Goal: Task Accomplishment & Management: Manage account settings

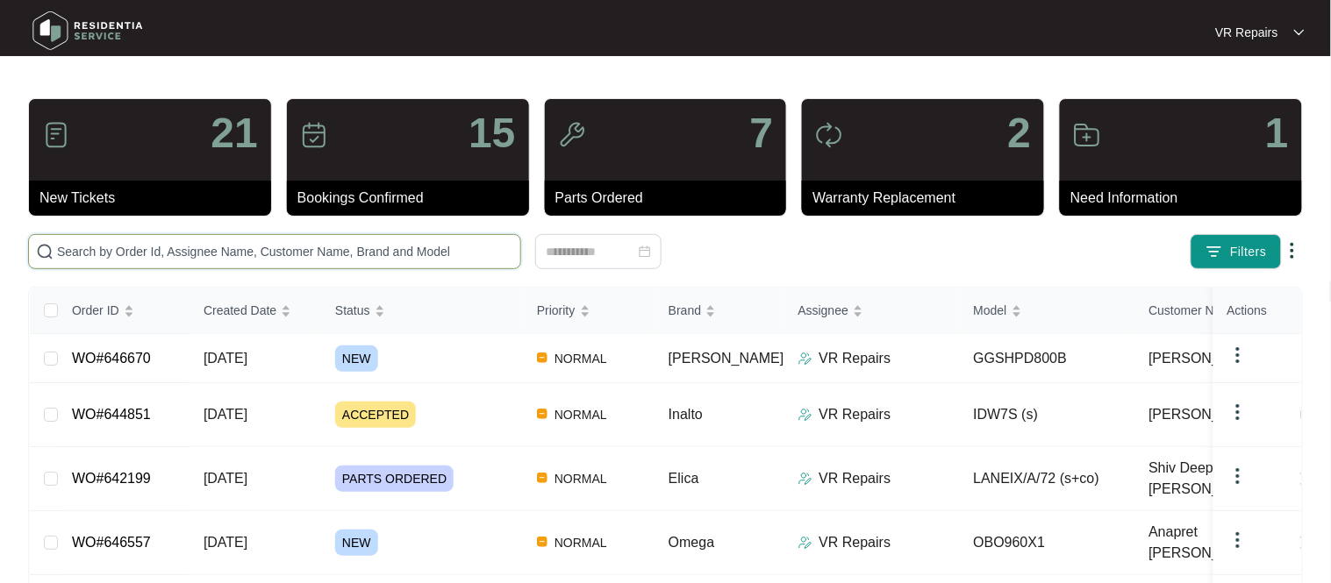
click at [222, 244] on input "text" at bounding box center [285, 251] width 456 height 19
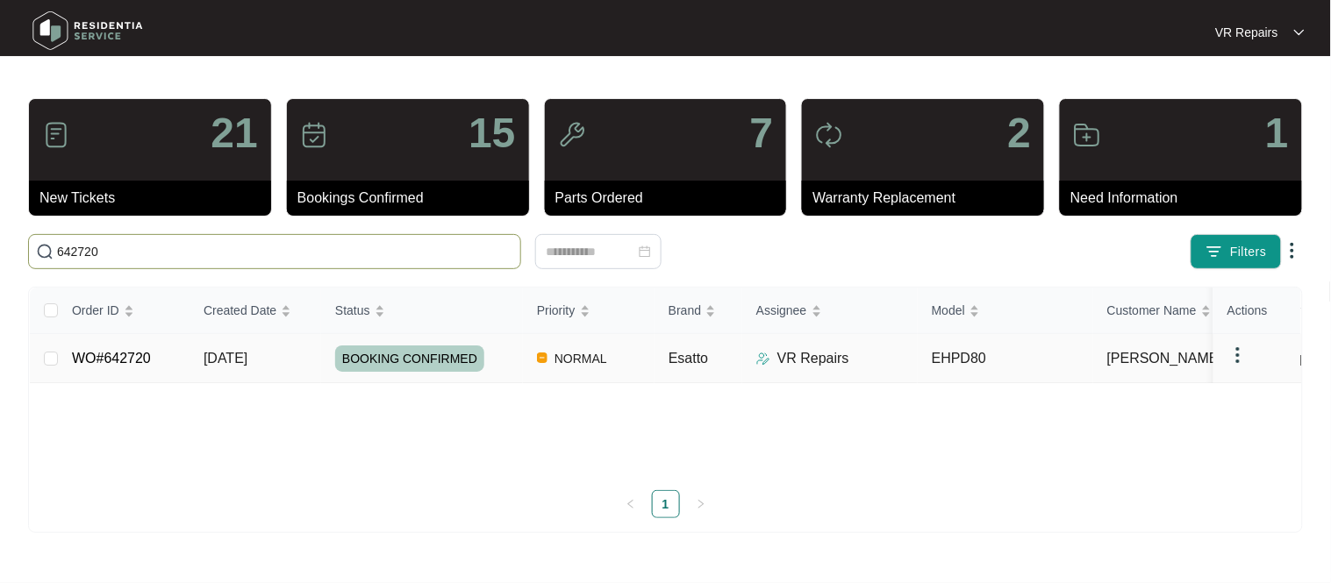
type input "642720"
click at [136, 352] on link "WO#642720" at bounding box center [111, 358] width 79 height 15
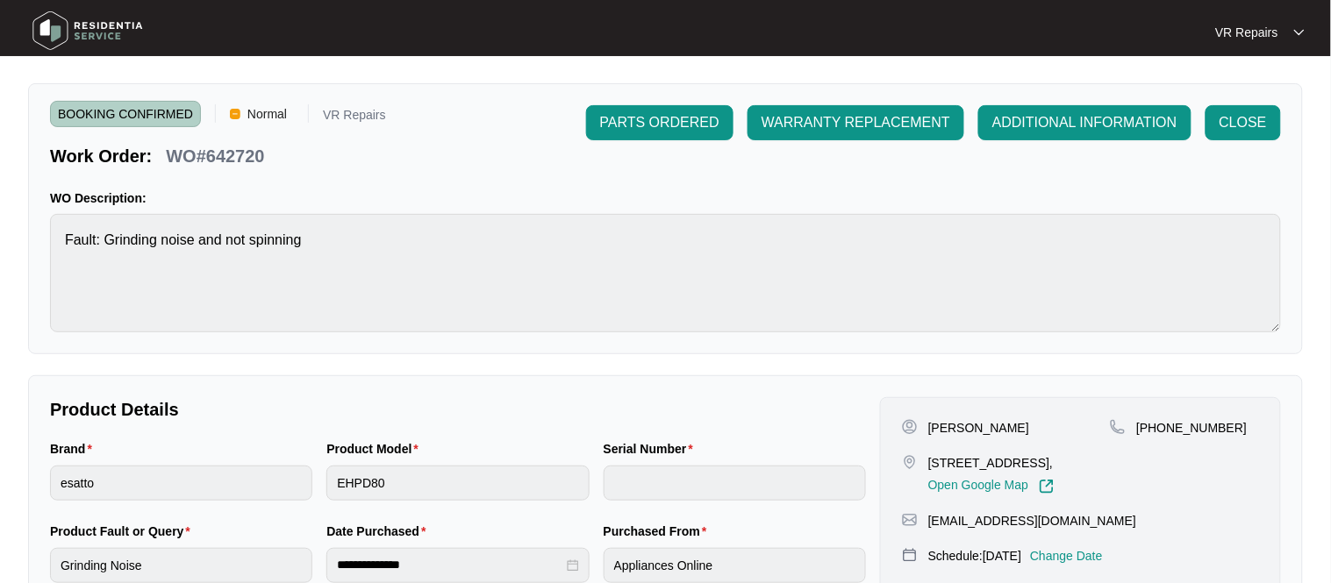
scroll to position [39, 0]
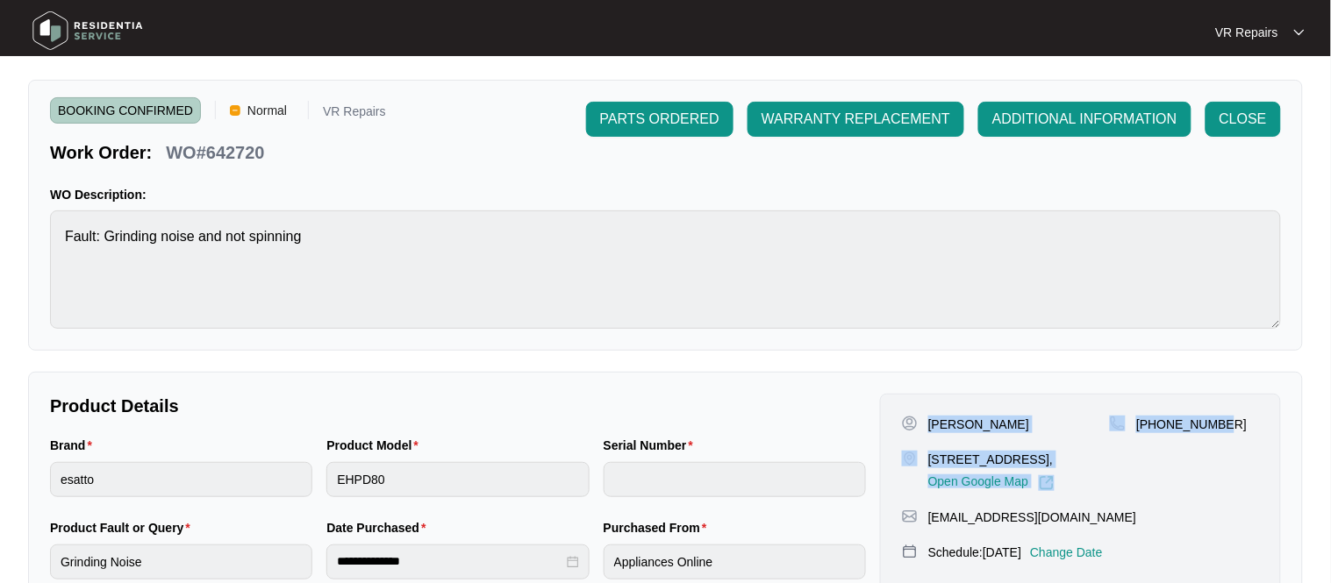
drag, startPoint x: 925, startPoint y: 420, endPoint x: 1257, endPoint y: 434, distance: 331.9
click at [1257, 434] on div "[PERSON_NAME] [STREET_ADDRESS], Open Google Map [PHONE_NUMBER]" at bounding box center [1080, 453] width 357 height 75
copy div "[PERSON_NAME] [STREET_ADDRESS], Open Google Map [PHONE_NUMBER]"
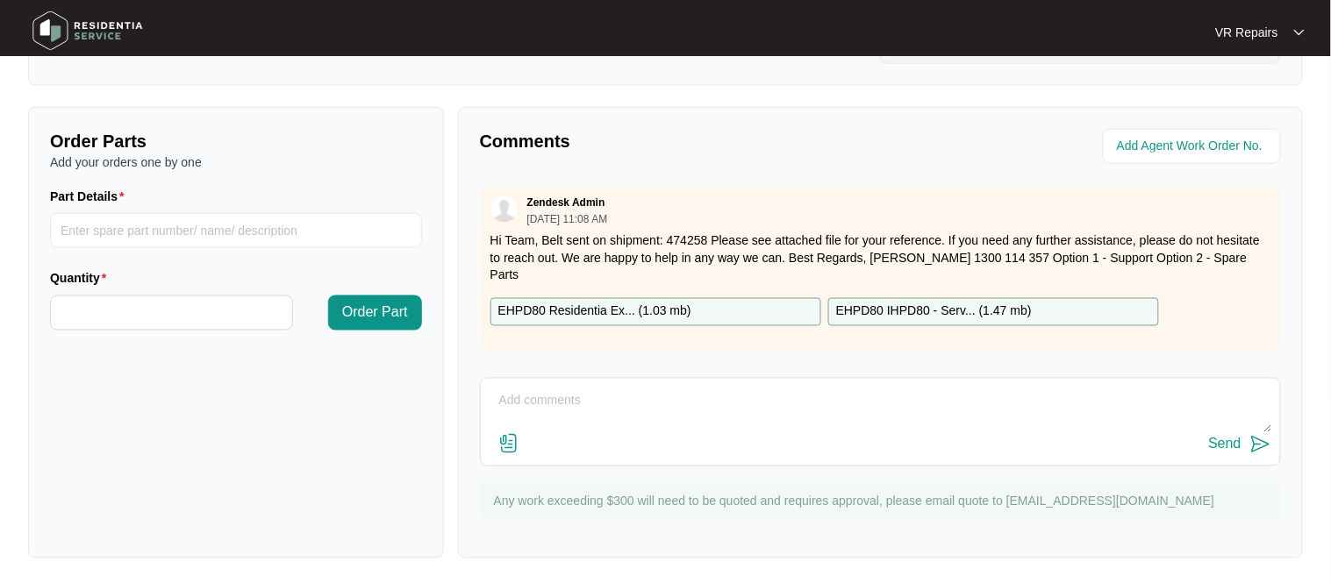
scroll to position [580, 0]
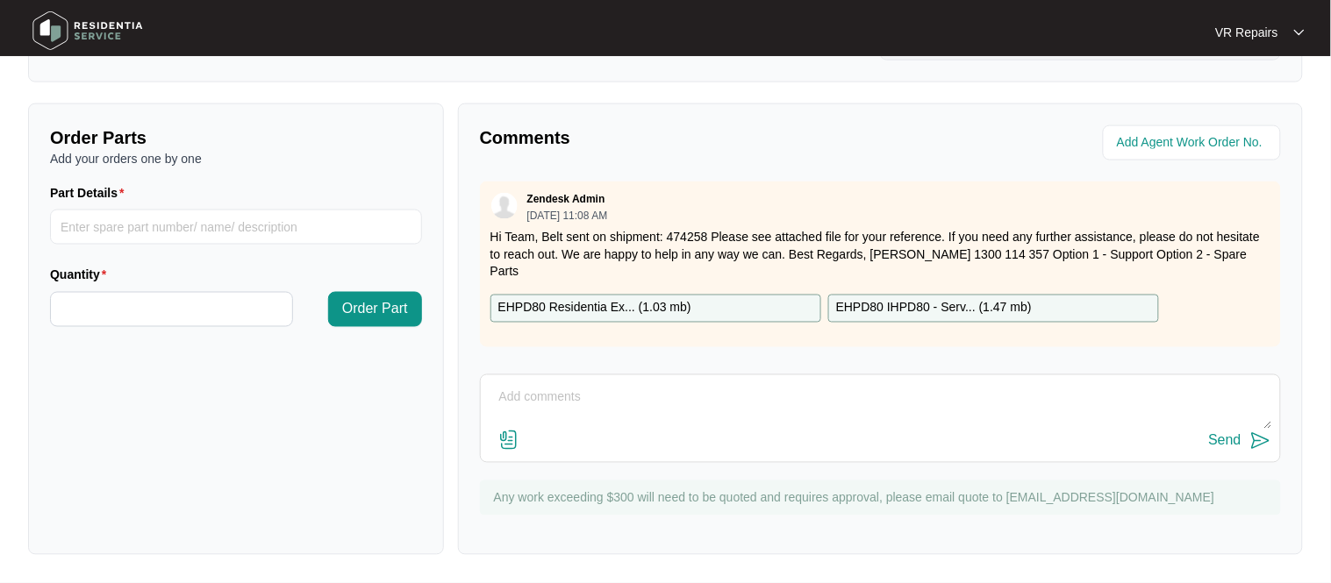
click at [557, 393] on textarea at bounding box center [880, 407] width 782 height 46
type textarea "Replaced belt, referred to invoice number 2490"
click at [1215, 445] on div "Send" at bounding box center [1225, 441] width 32 height 16
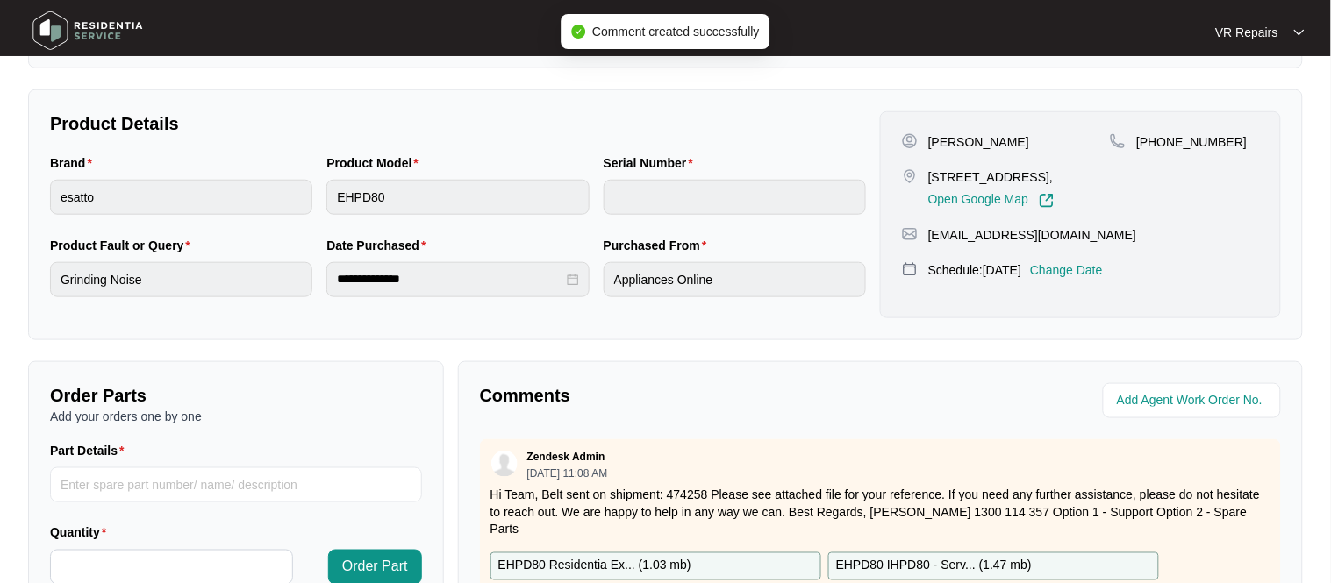
scroll to position [0, 0]
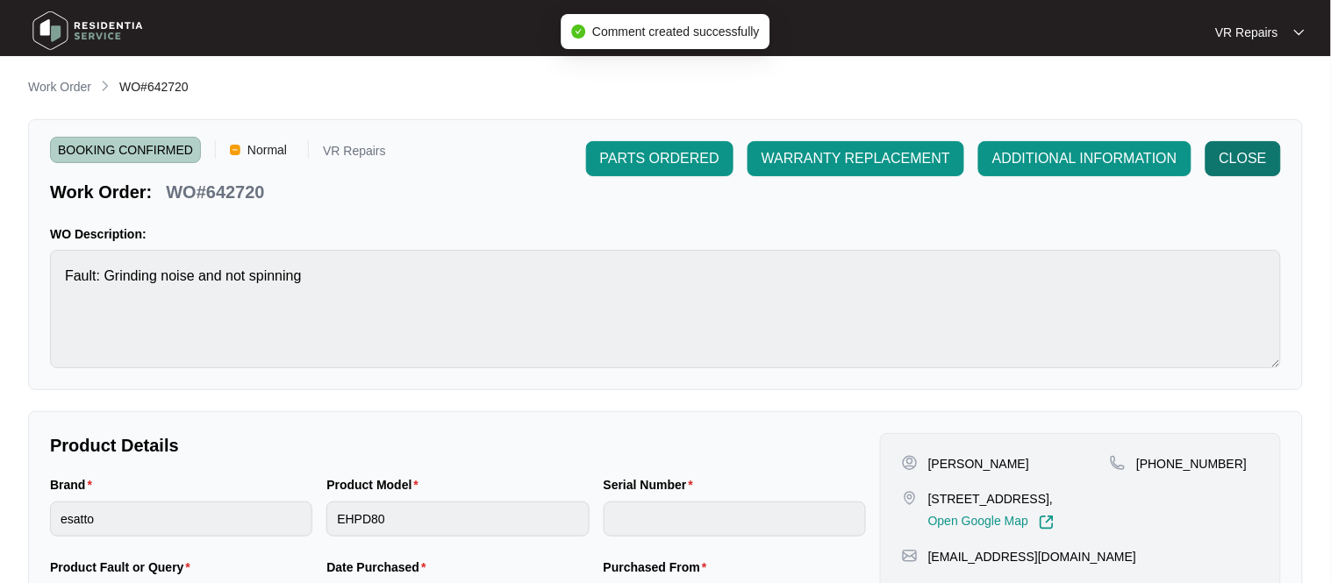
click at [1226, 157] on span "CLOSE" at bounding box center [1242, 158] width 47 height 21
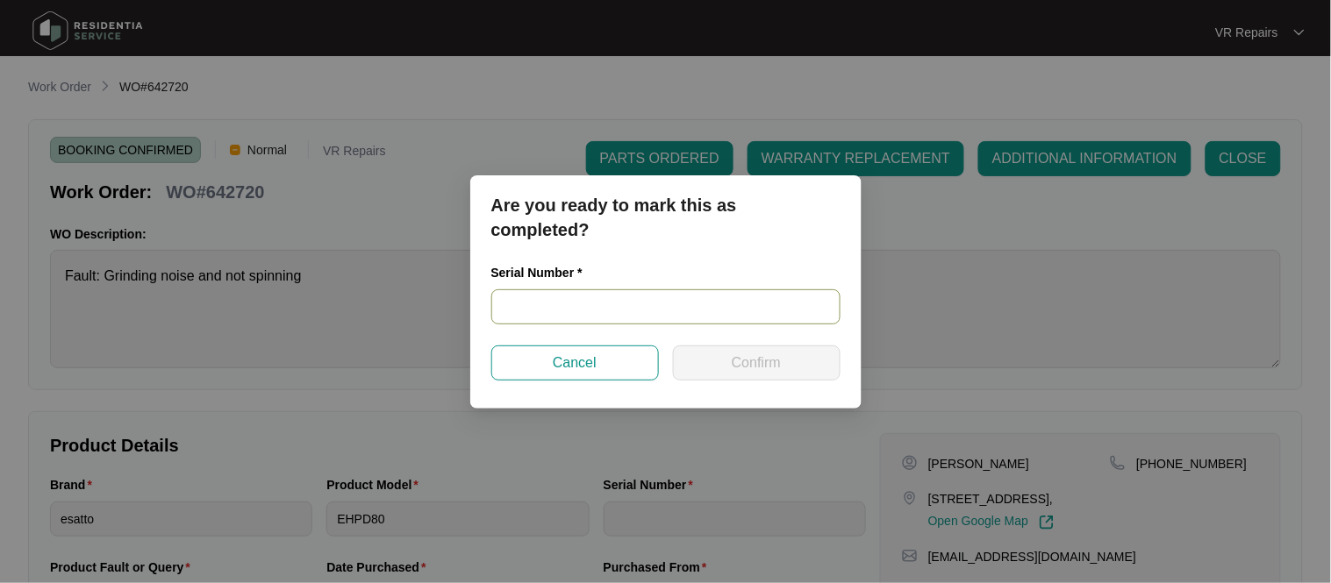
click at [530, 309] on input "text" at bounding box center [665, 306] width 349 height 35
paste input "540L023430139275P00004"
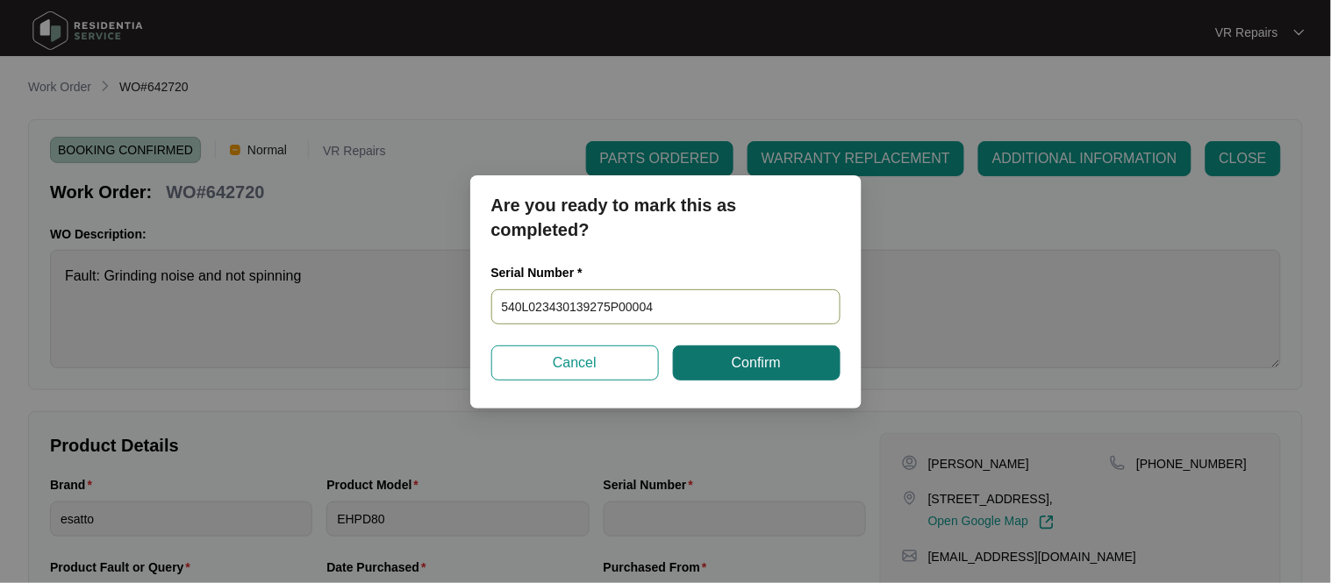
type input "540L023430139275P00004"
drag, startPoint x: 744, startPoint y: 368, endPoint x: 748, endPoint y: 355, distance: 13.9
click at [746, 367] on span "Confirm" at bounding box center [756, 363] width 49 height 21
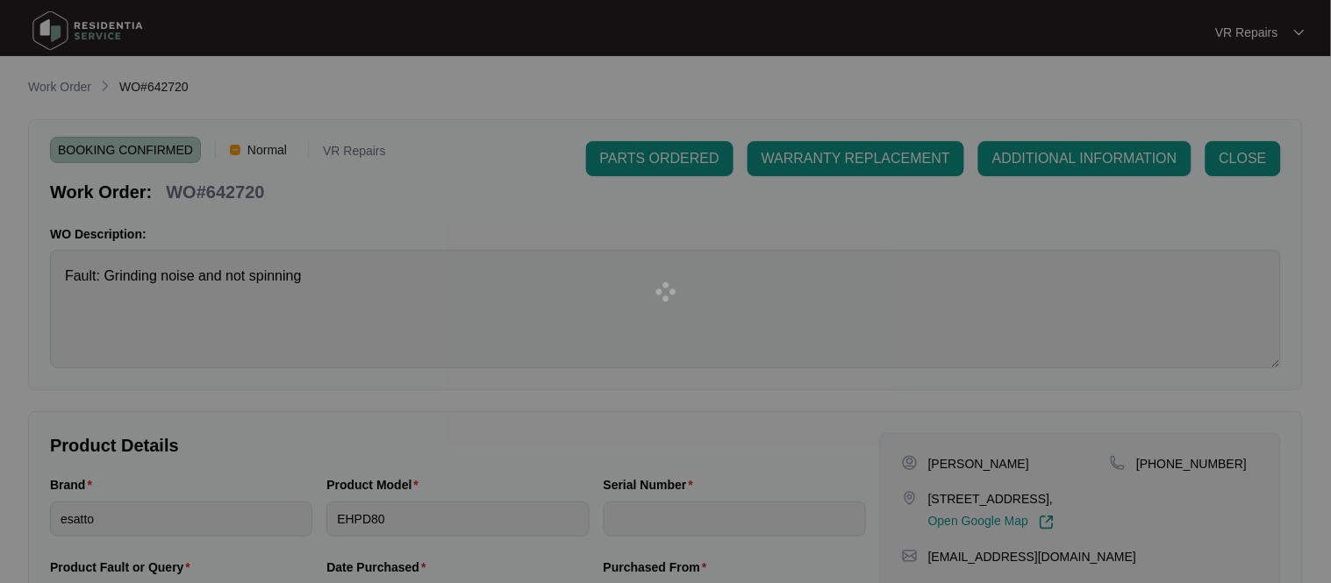
type input "540L023430139275P00004"
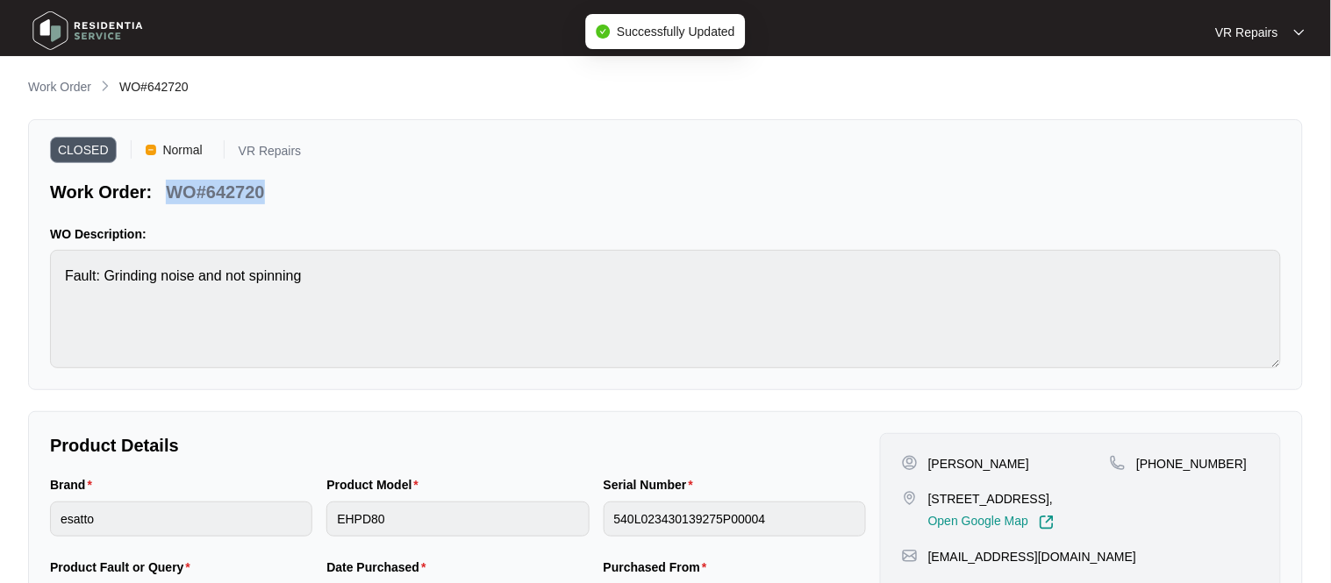
drag, startPoint x: 265, startPoint y: 191, endPoint x: 183, endPoint y: 192, distance: 81.6
click at [169, 192] on div "WO#642720" at bounding box center [215, 189] width 112 height 31
copy p "WO#642720"
click at [80, 82] on p "Work Order" at bounding box center [59, 87] width 63 height 18
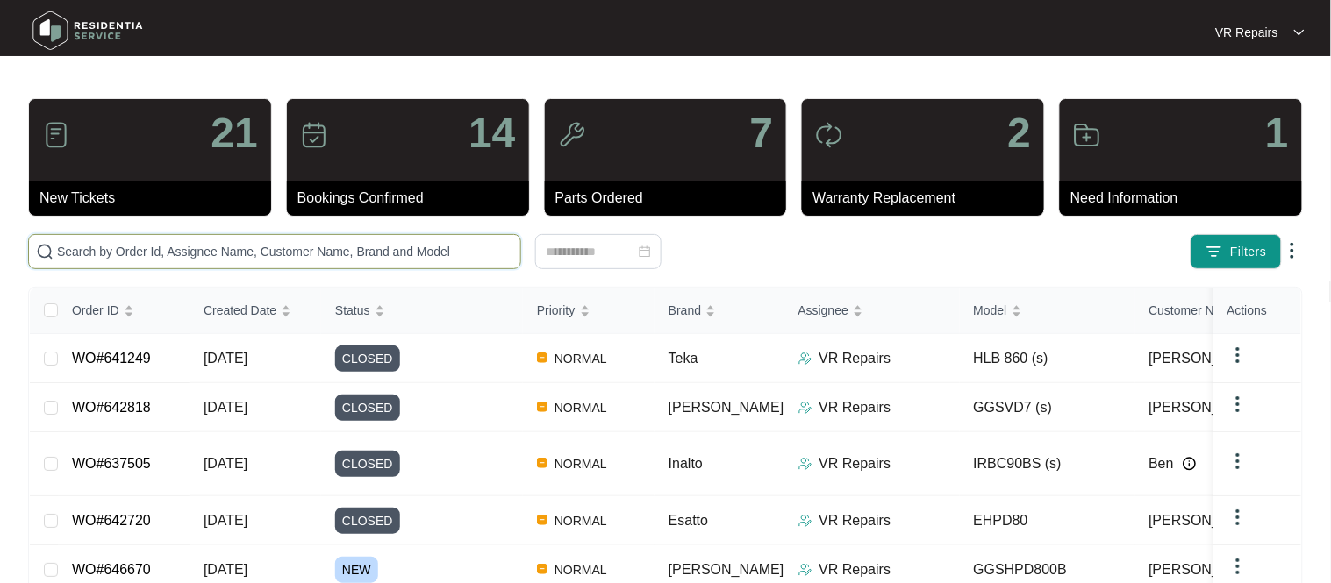
click at [176, 245] on input "text" at bounding box center [285, 251] width 456 height 19
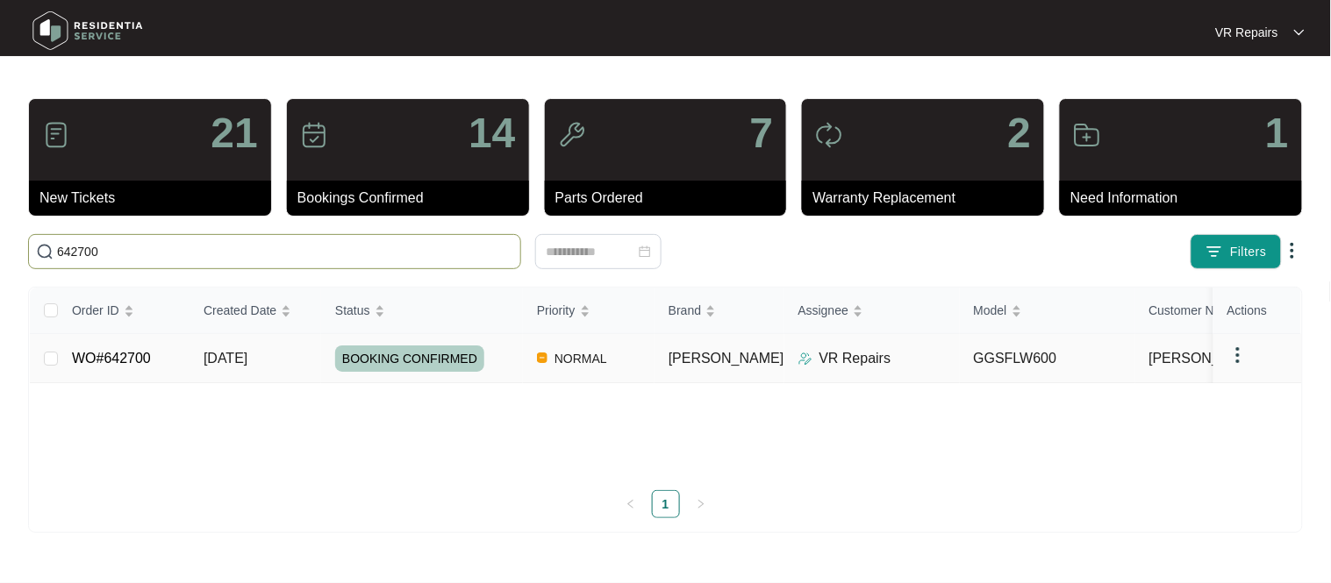
type input "642700"
click at [145, 351] on link "WO#642700" at bounding box center [111, 358] width 79 height 15
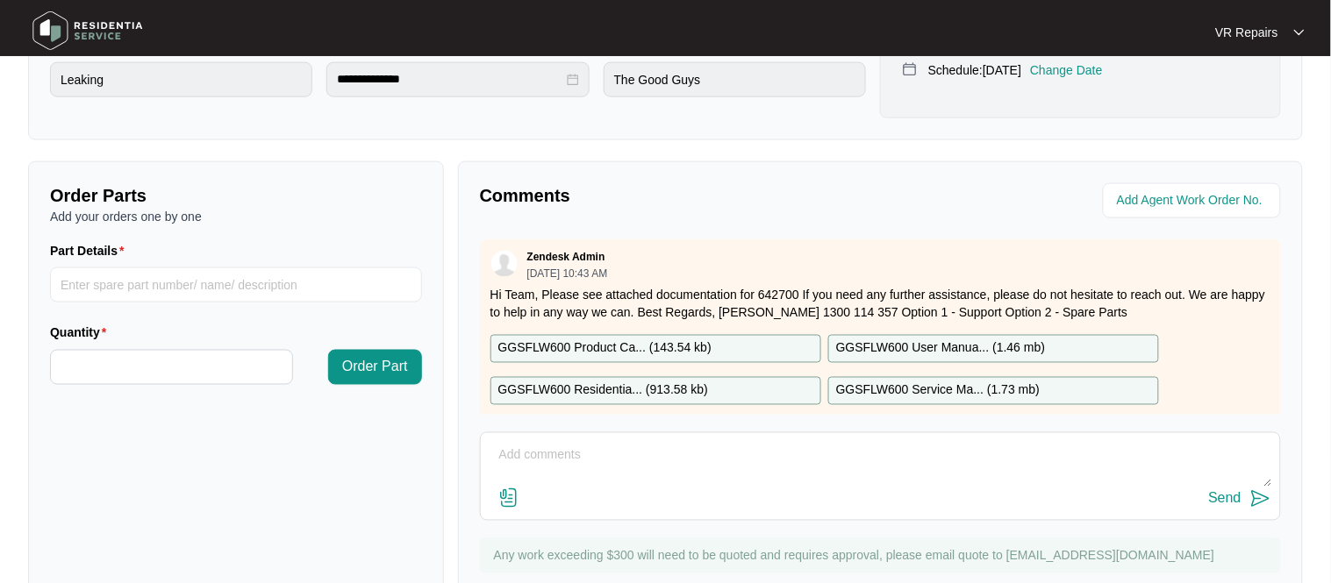
scroll to position [523, 0]
click at [533, 450] on textarea at bounding box center [880, 464] width 782 height 46
paste textarea "Investigated washing machine, and amended clamp holding the rubber boot to the …"
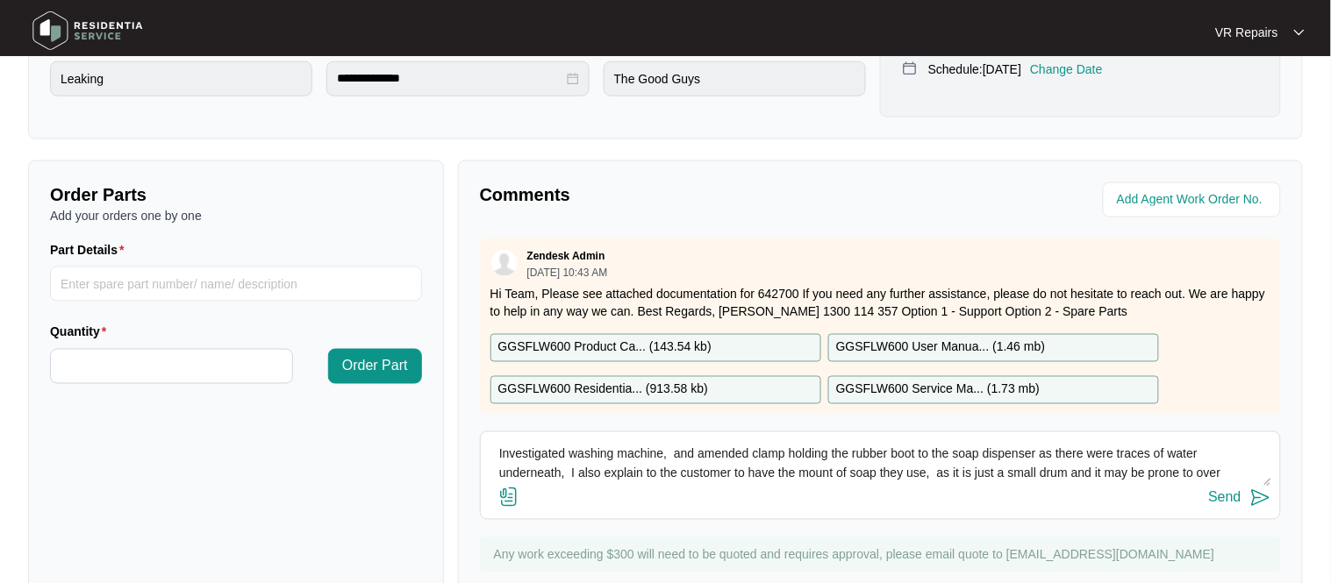
scroll to position [13, 0]
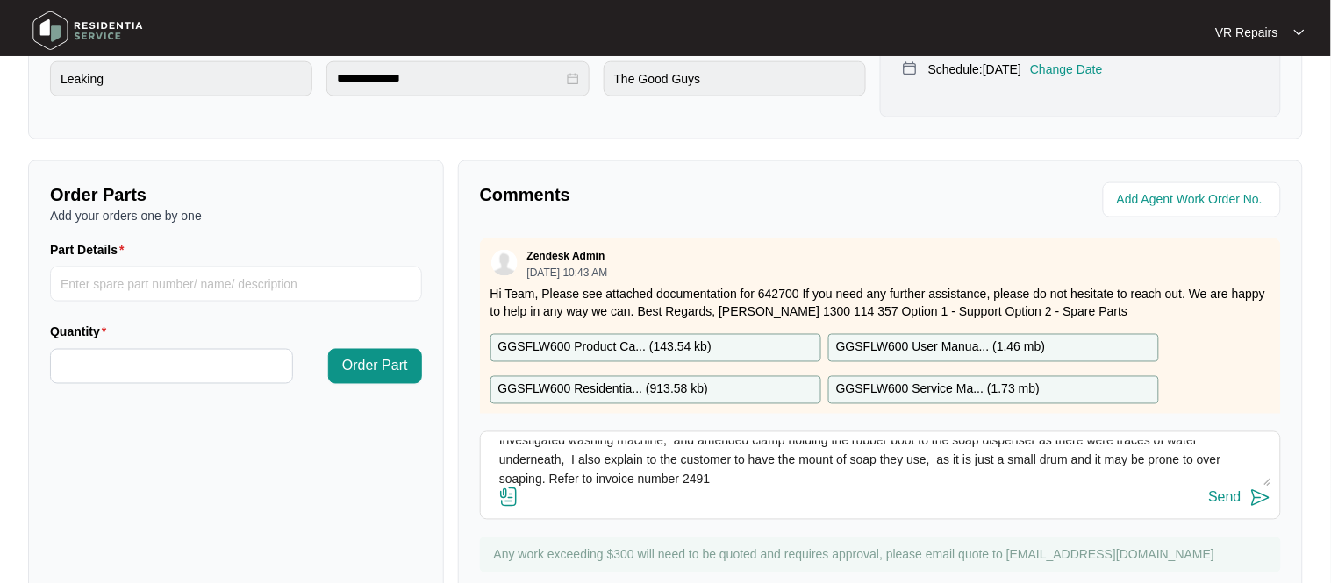
type textarea "Investigated washing machine, and amended clamp holding the rubber boot to the …"
click at [1232, 503] on div "Send" at bounding box center [1225, 498] width 32 height 16
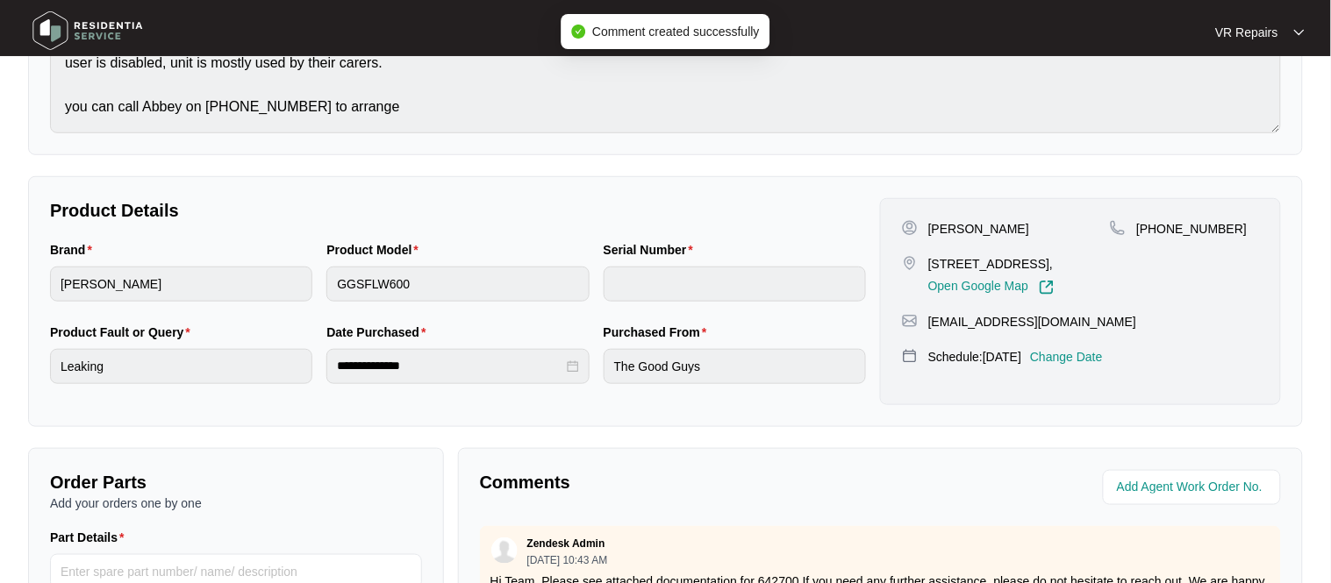
scroll to position [10, 0]
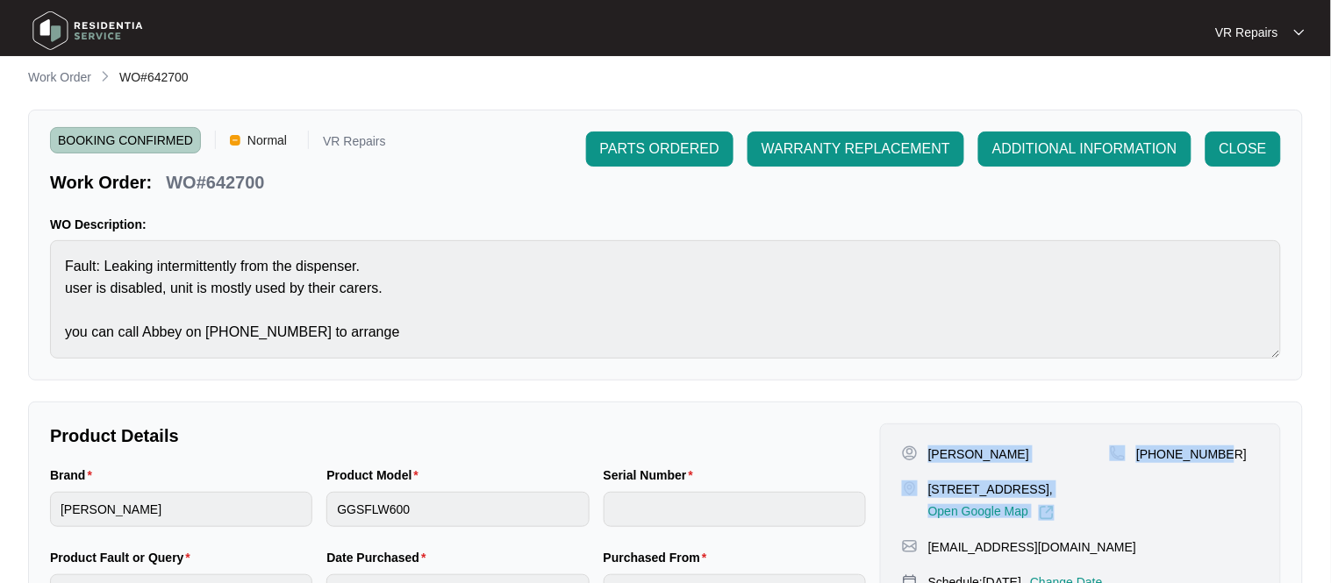
drag, startPoint x: 926, startPoint y: 454, endPoint x: 1229, endPoint y: 464, distance: 302.8
click at [1229, 464] on div "[PERSON_NAME] [STREET_ADDRESS][PERSON_NAME], Open Google Map [PHONE_NUMBER]" at bounding box center [1080, 483] width 357 height 75
copy div "[PERSON_NAME] [STREET_ADDRESS][PERSON_NAME], Open Google Map [PHONE_NUMBER]"
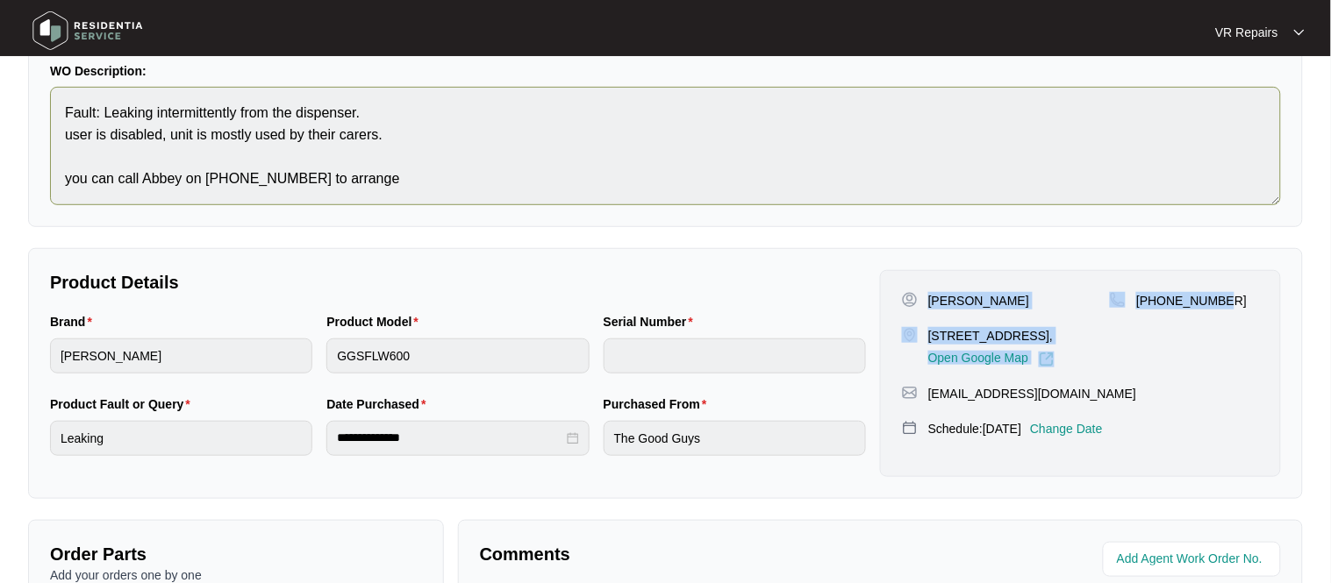
scroll to position [0, 0]
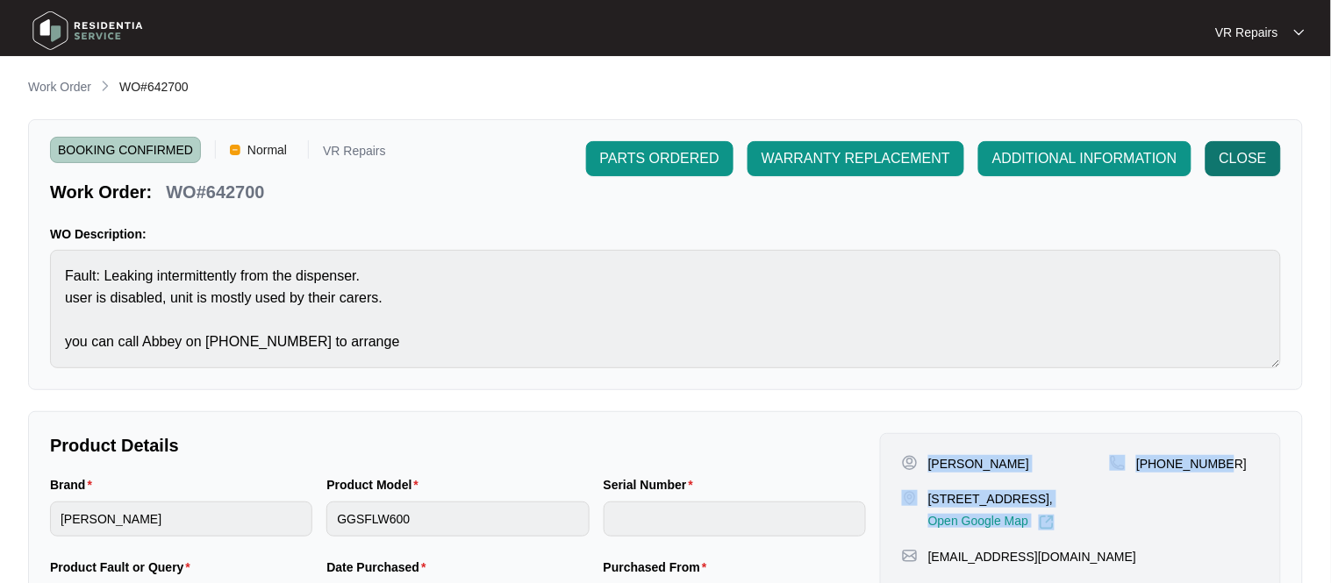
click at [1232, 158] on span "CLOSE" at bounding box center [1242, 158] width 47 height 21
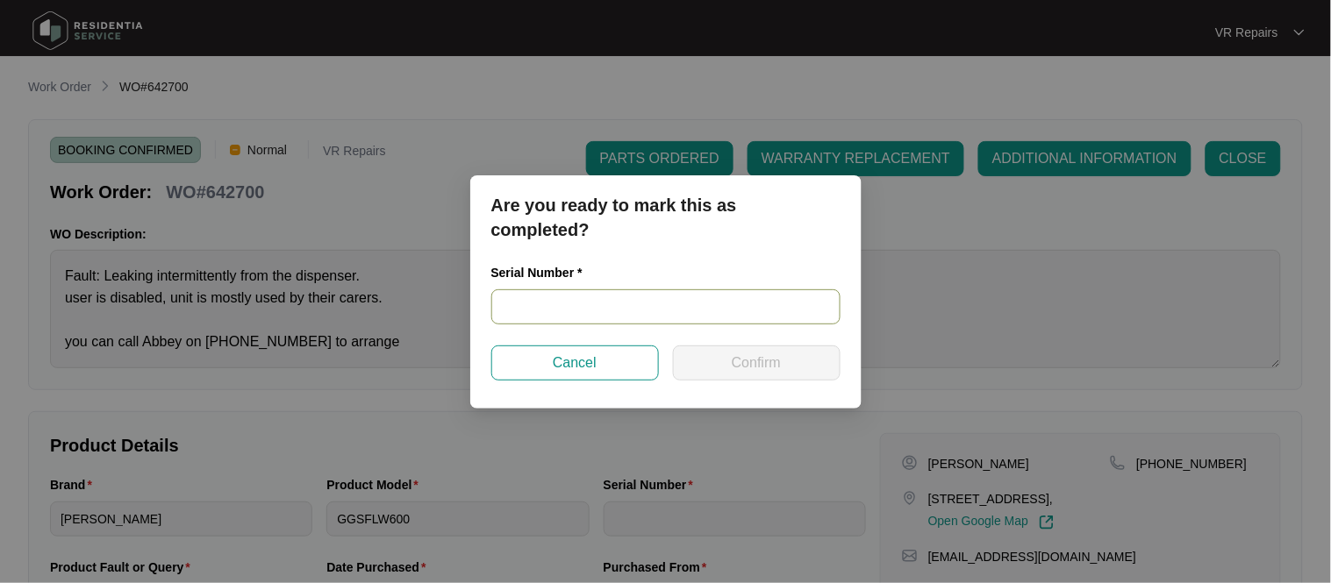
click at [548, 309] on input "text" at bounding box center [665, 306] width 349 height 35
paste input "540S9440701A1125S00522"
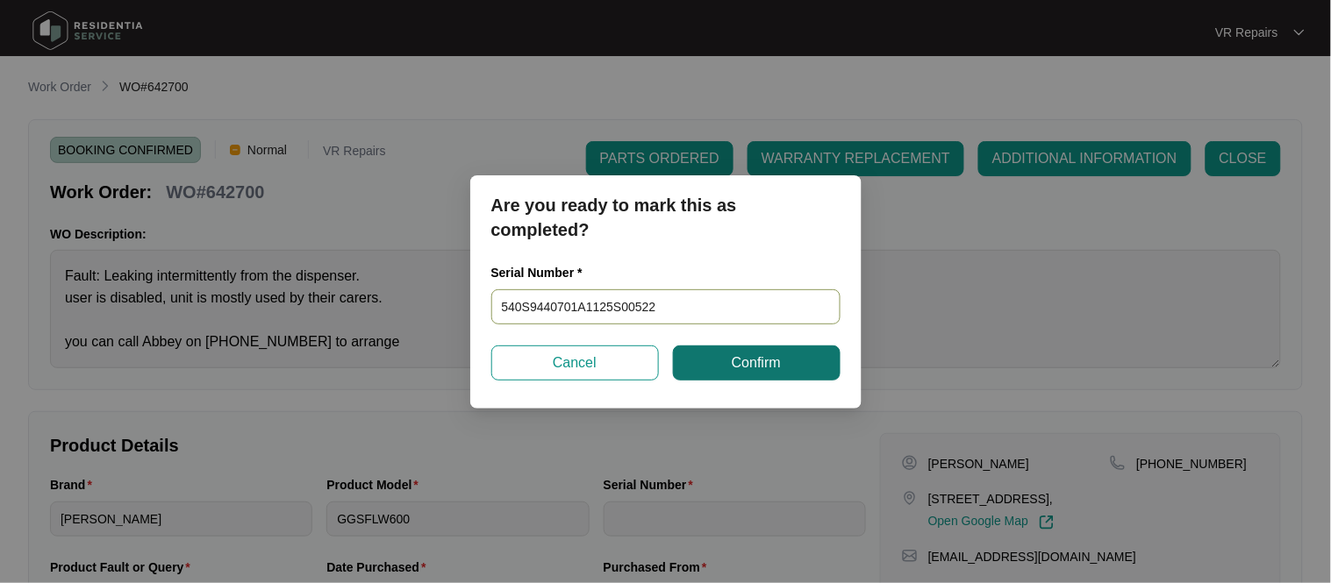
type input "540S9440701A1125S00522"
click at [802, 362] on button "Confirm" at bounding box center [757, 363] width 168 height 35
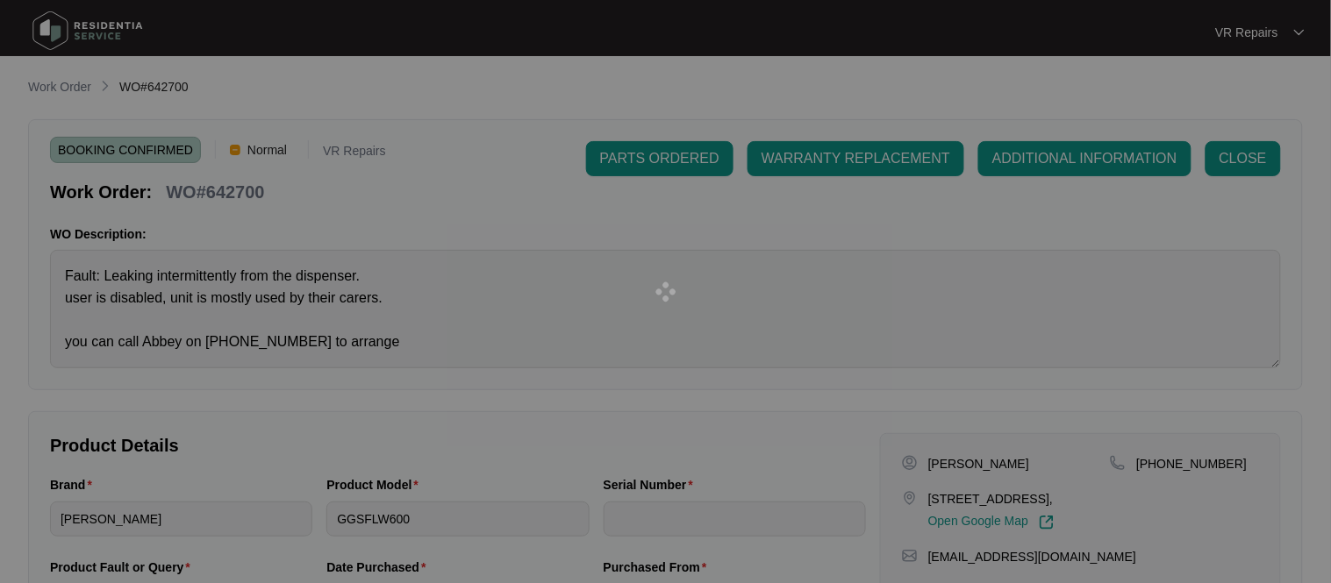
type input "540S9440701A1125S00522"
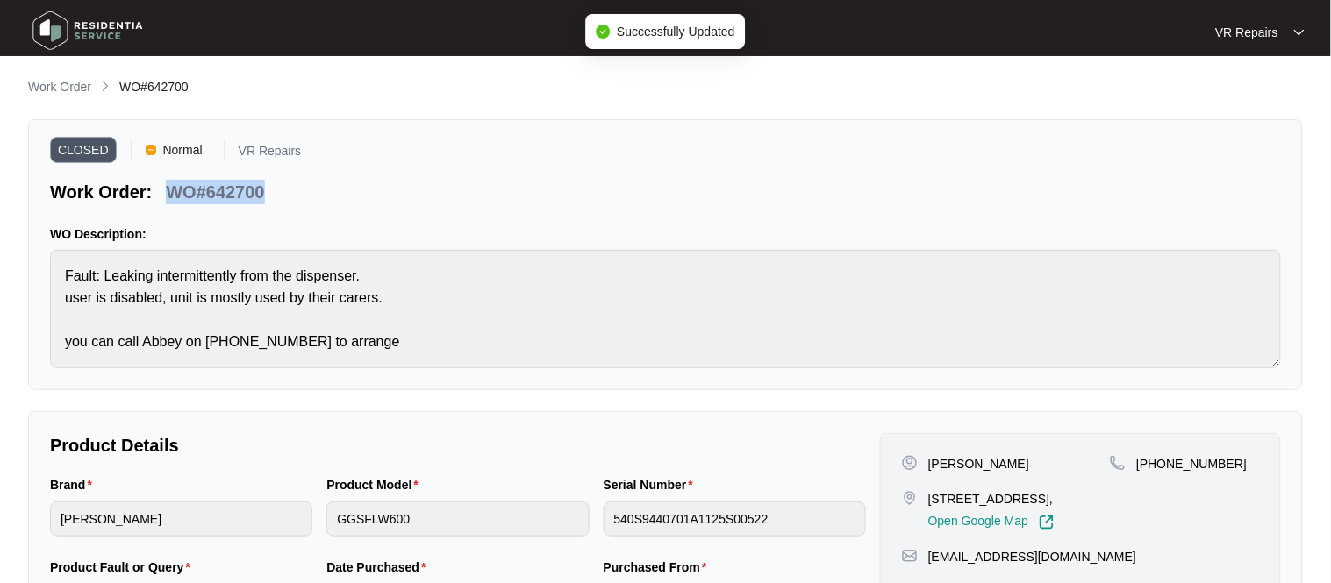
drag, startPoint x: 268, startPoint y: 193, endPoint x: 174, endPoint y: 193, distance: 93.9
click at [172, 191] on div "WO#642700" at bounding box center [215, 189] width 112 height 31
copy p "WO#642700"
click at [46, 87] on p "Work Order" at bounding box center [59, 87] width 63 height 18
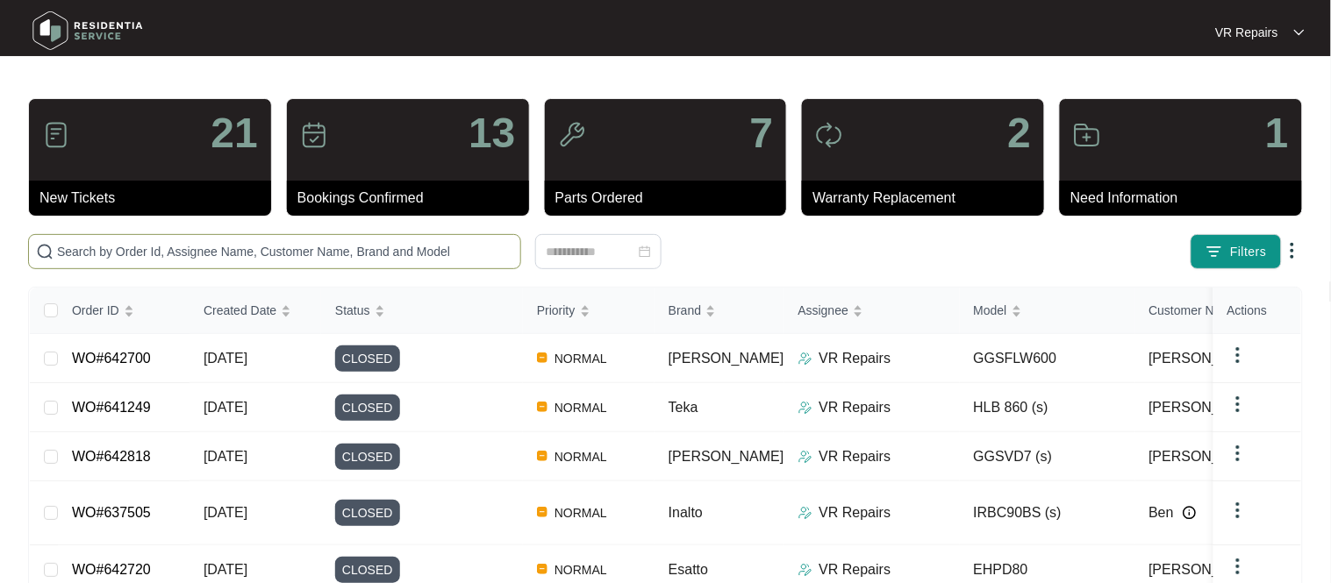
click at [287, 251] on input "text" at bounding box center [285, 251] width 456 height 19
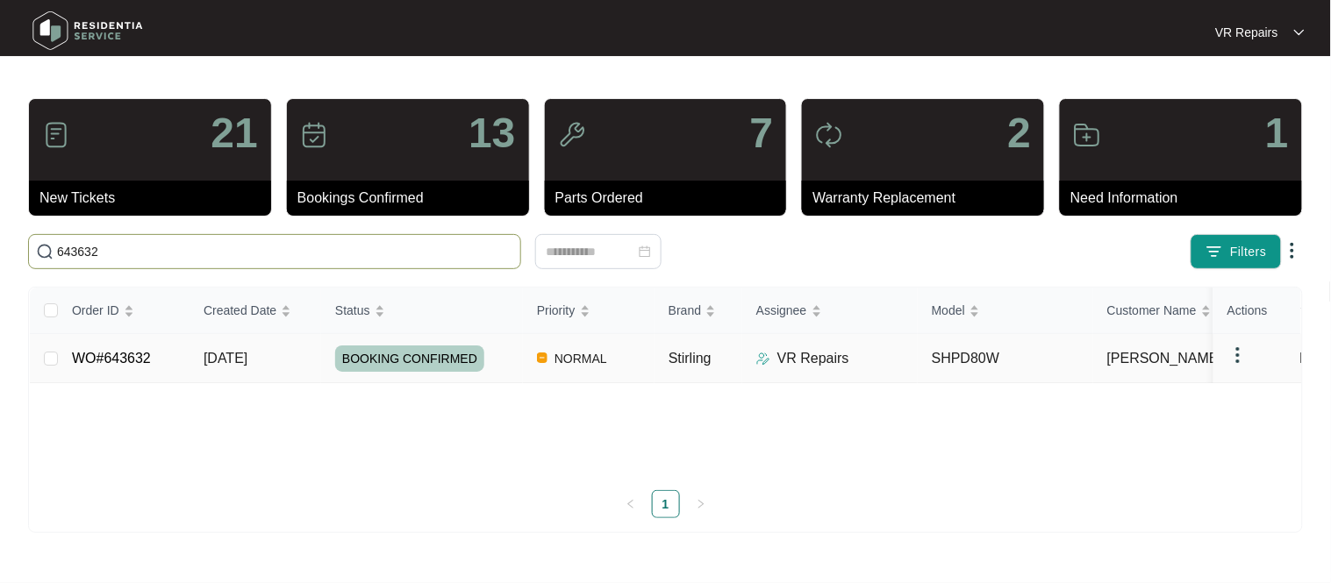
type input "643632"
click at [152, 361] on td "WO#643632" at bounding box center [124, 358] width 132 height 49
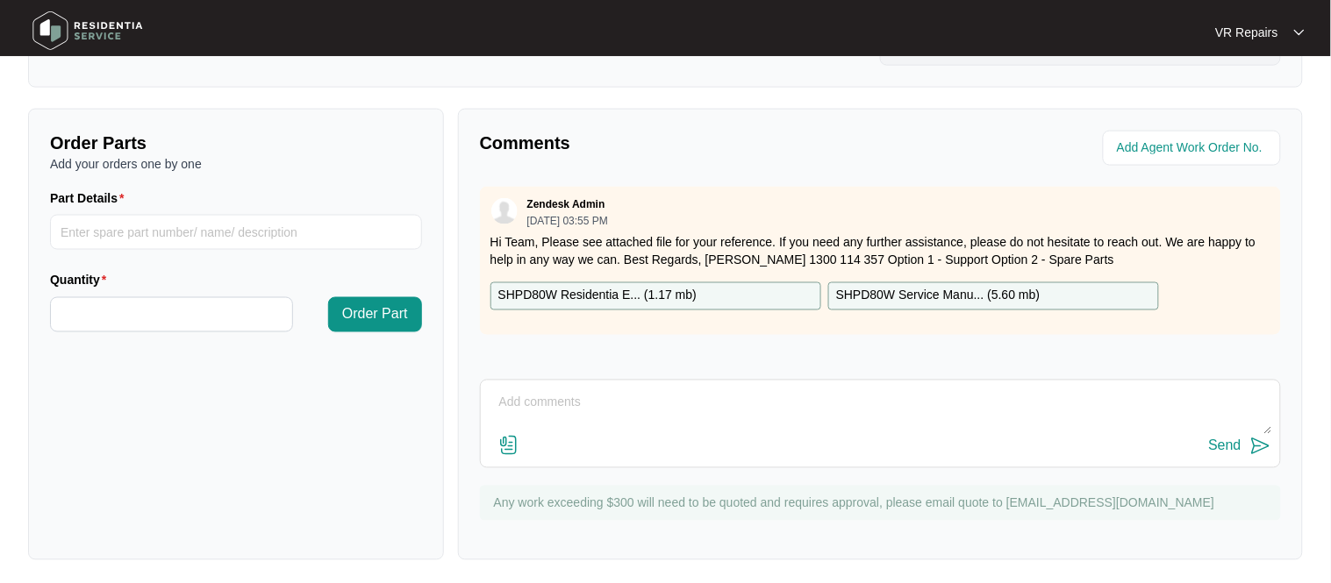
scroll to position [581, 0]
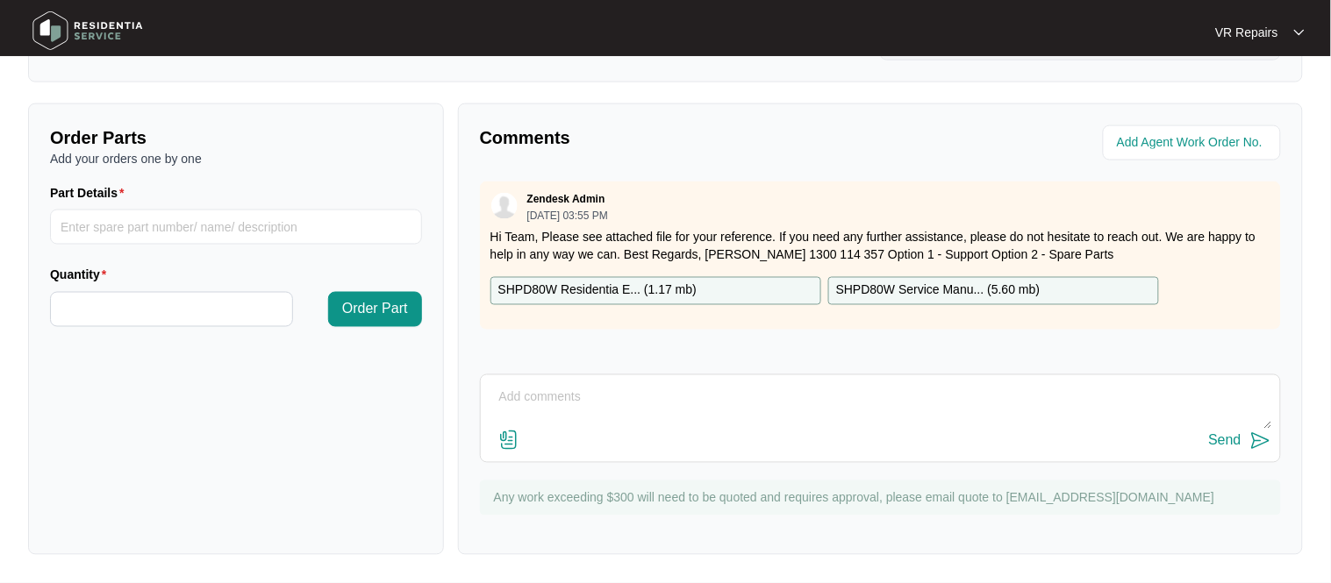
click at [565, 395] on textarea at bounding box center [880, 407] width 782 height 46
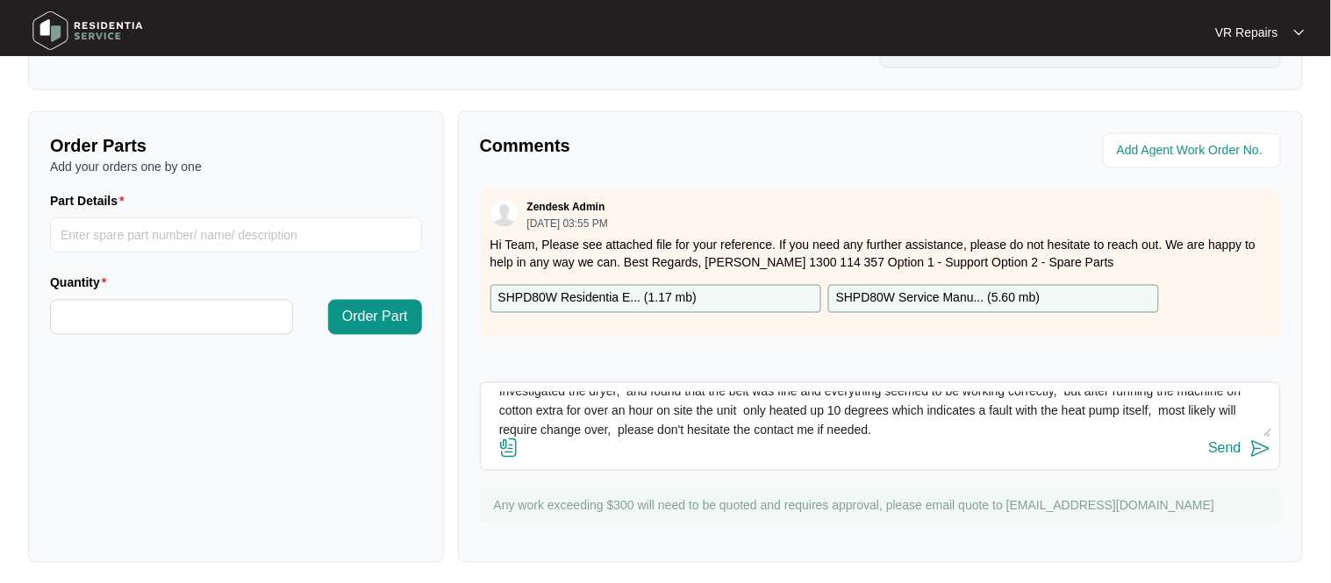
scroll to position [570, 0]
click at [1036, 454] on div "Send" at bounding box center [880, 451] width 782 height 24
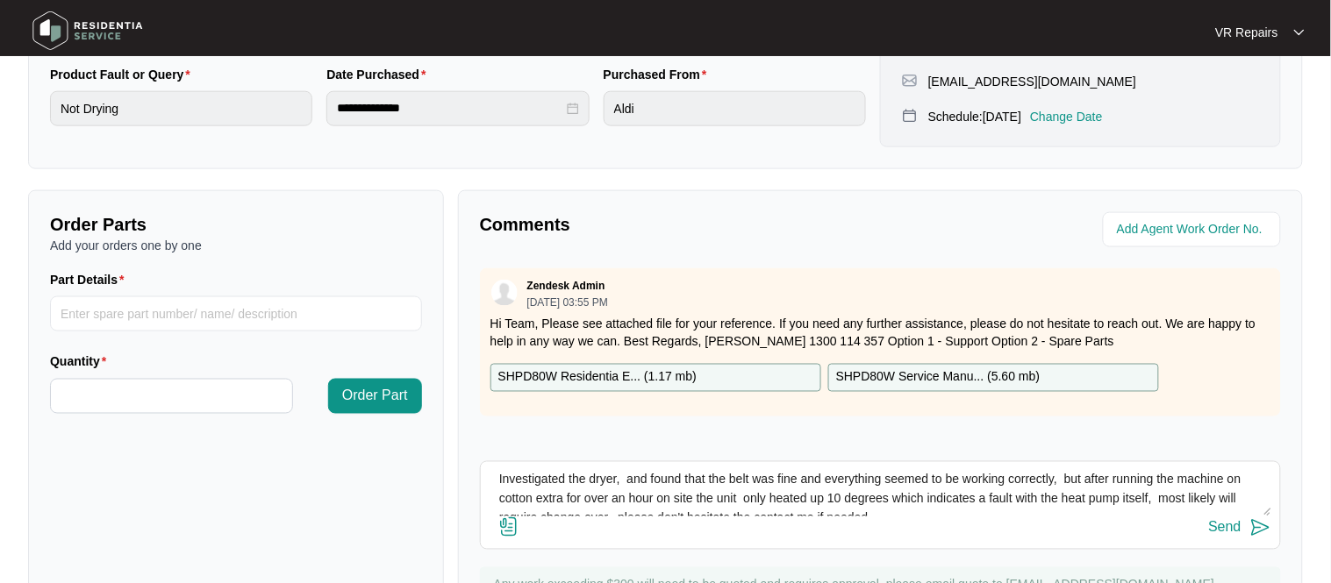
scroll to position [0, 0]
click at [771, 501] on textarea "Investigated the dryer, and found that the belt was fine and everything seemed …" at bounding box center [880, 494] width 782 height 46
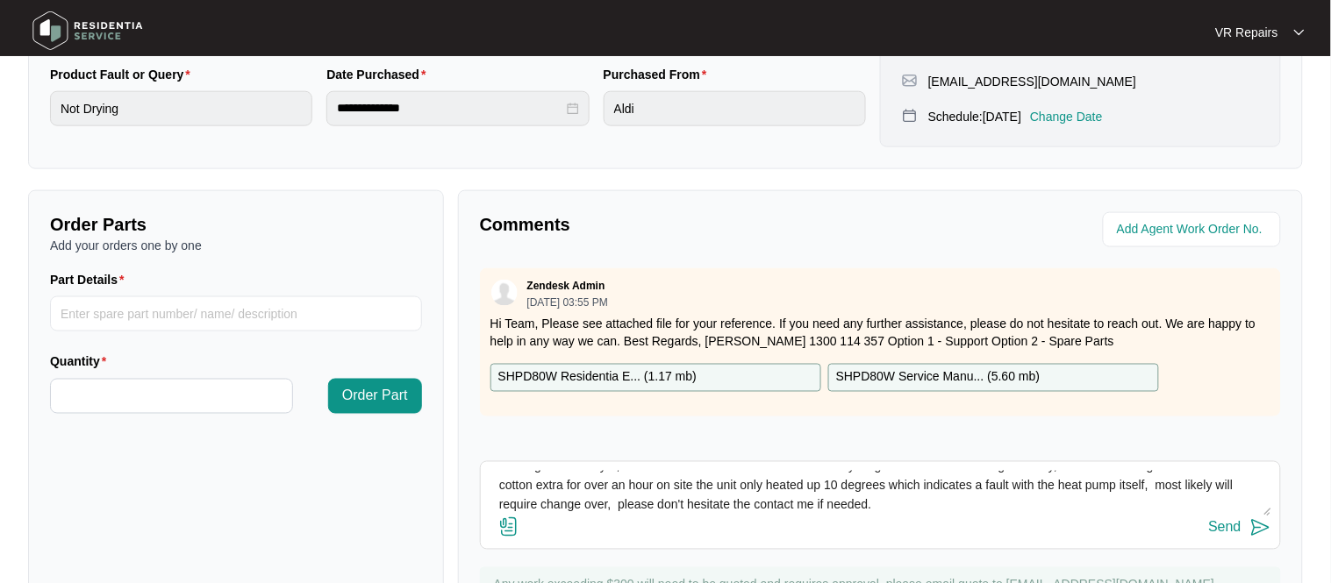
scroll to position [18, 0]
click at [1202, 489] on textarea "Investigated the dryer, and found that the belt was fine and everything seemed …" at bounding box center [880, 494] width 782 height 46
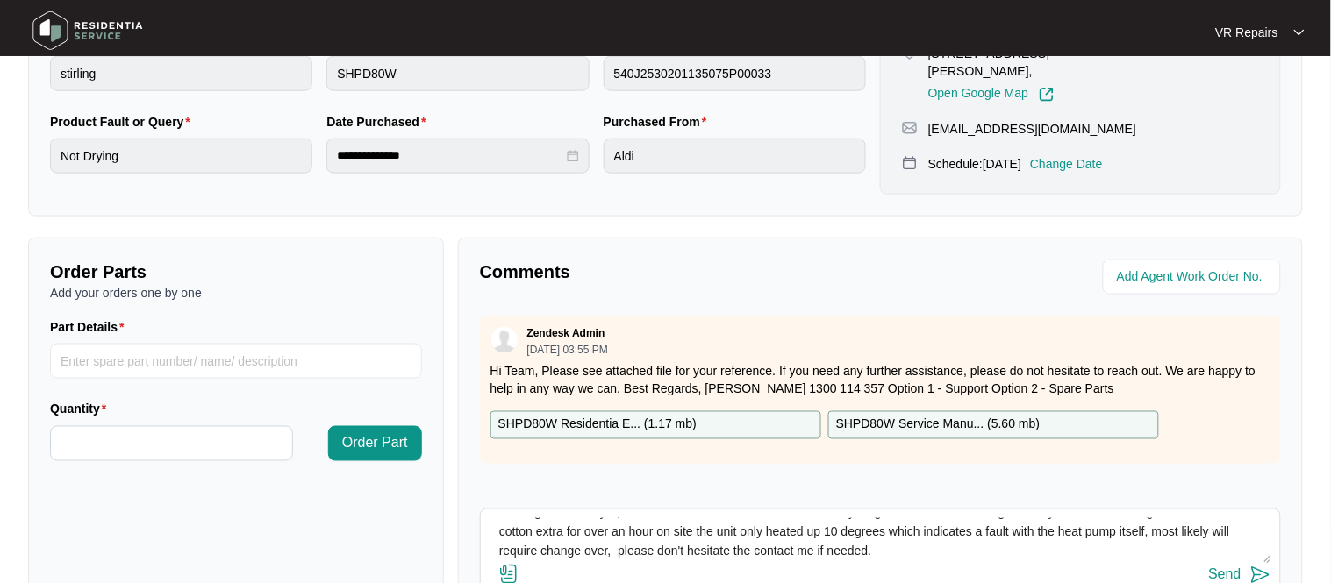
scroll to position [474, 0]
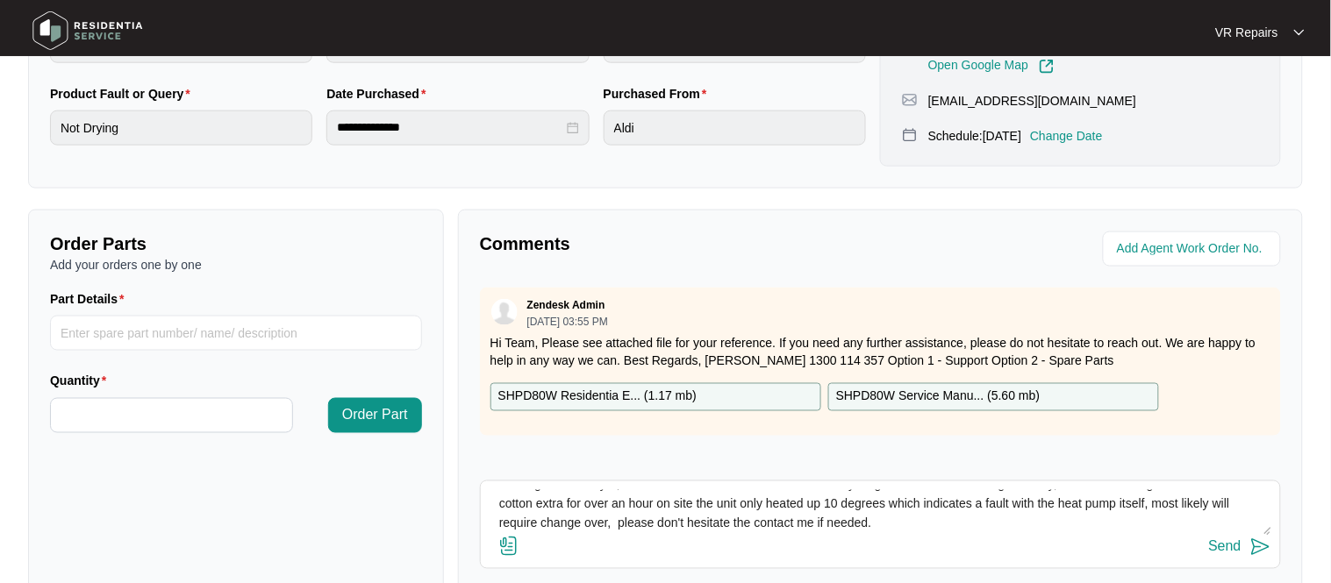
click at [871, 508] on textarea "Investigated the dryer, and found that the belt was fine and everything seemed …" at bounding box center [880, 513] width 782 height 46
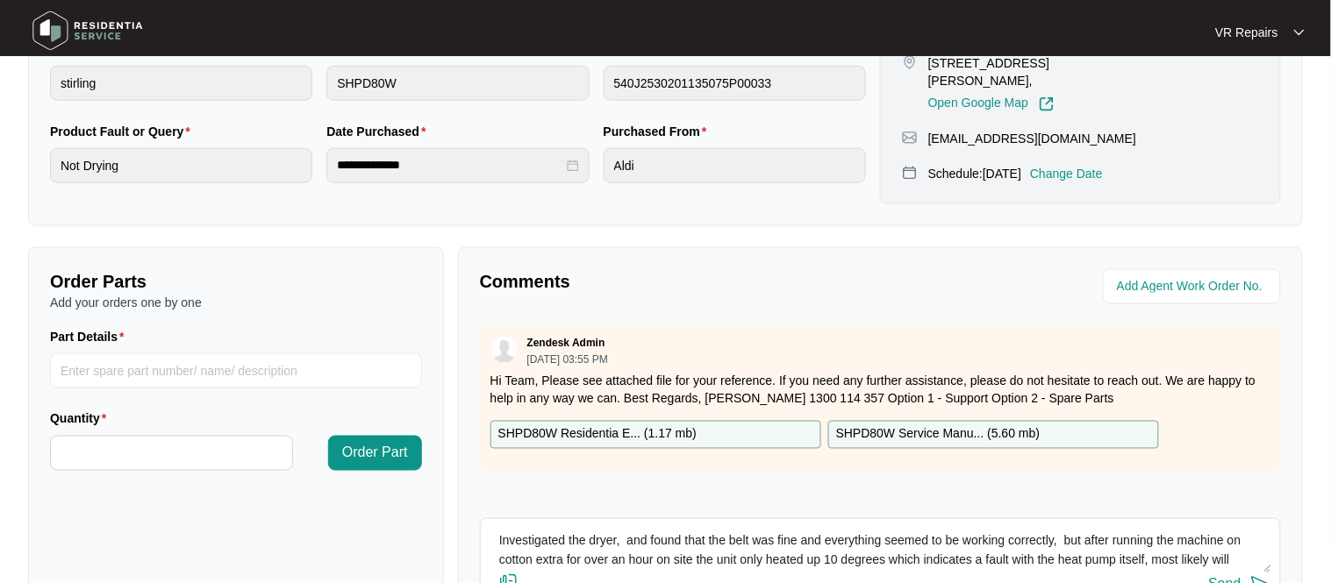
scroll to position [435, 0]
click at [815, 537] on textarea "Investigated the dryer, and found that the belt was fine and everything seemed …" at bounding box center [880, 552] width 782 height 46
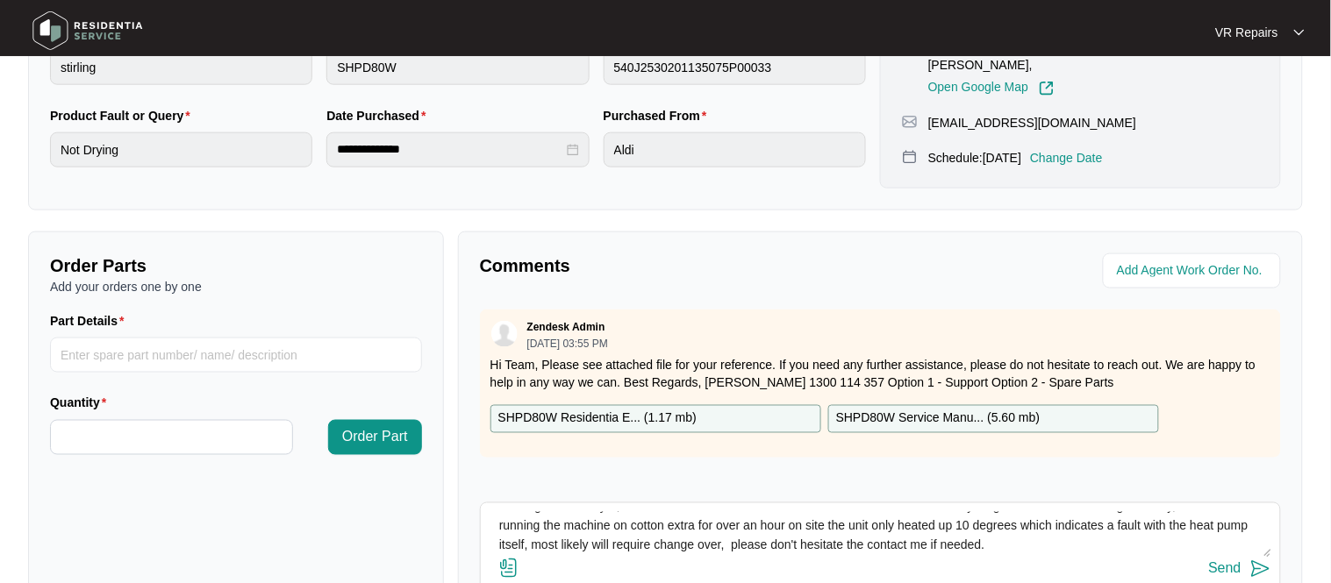
scroll to position [581, 0]
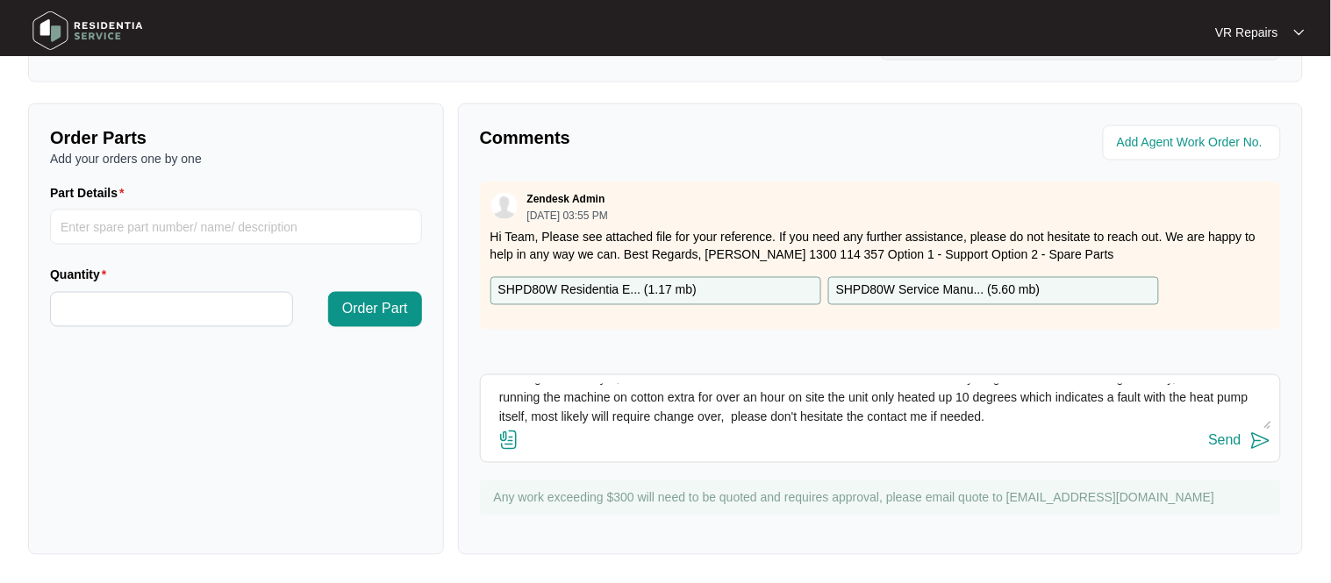
type textarea "Investigated the dryer, and found that the belt was fine condenser was clean an…"
click at [510, 442] on img at bounding box center [508, 440] width 21 height 21
click at [0, 0] on input "file" at bounding box center [0, 0] width 0 height 0
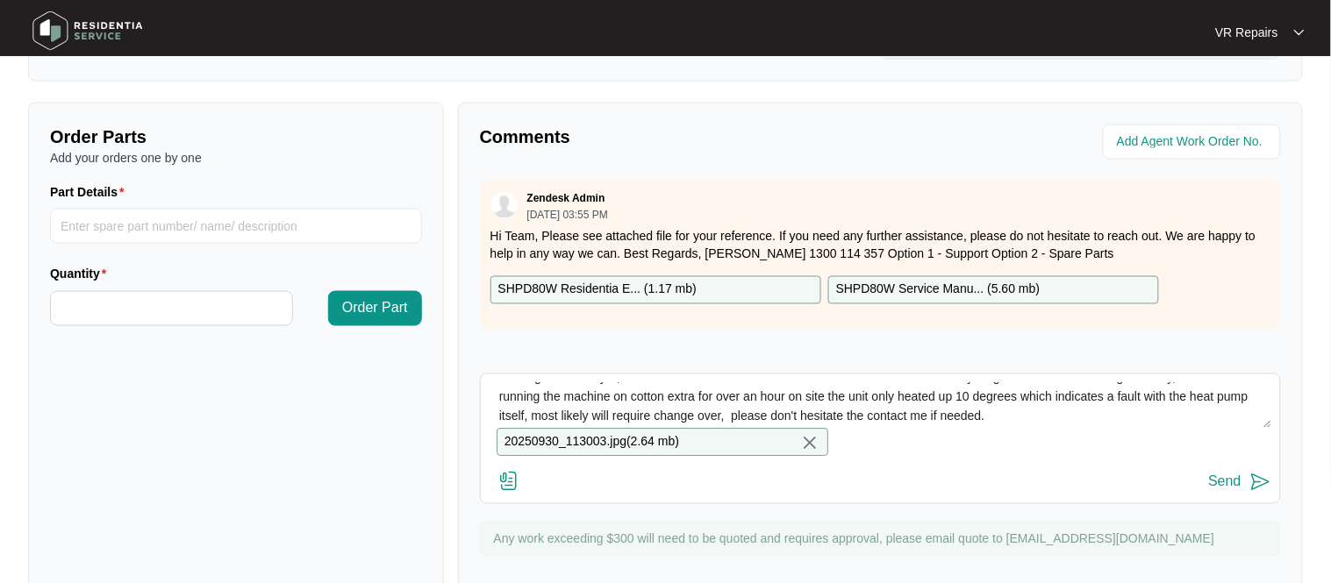
click at [1231, 486] on div "Send" at bounding box center [1225, 483] width 32 height 16
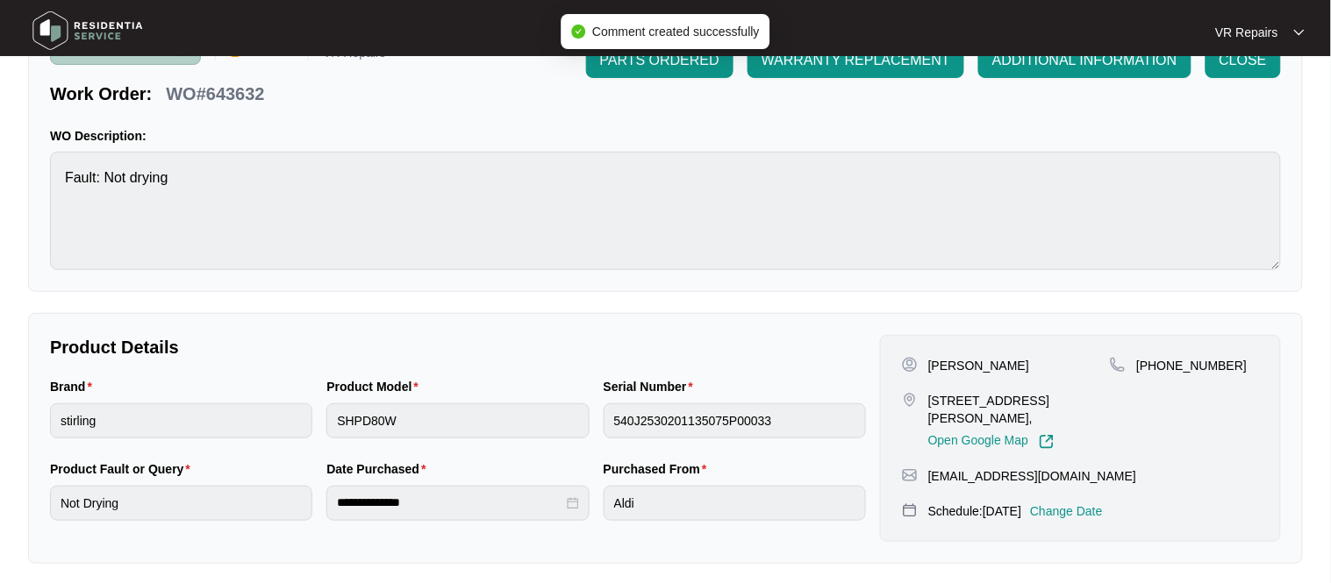
scroll to position [0, 0]
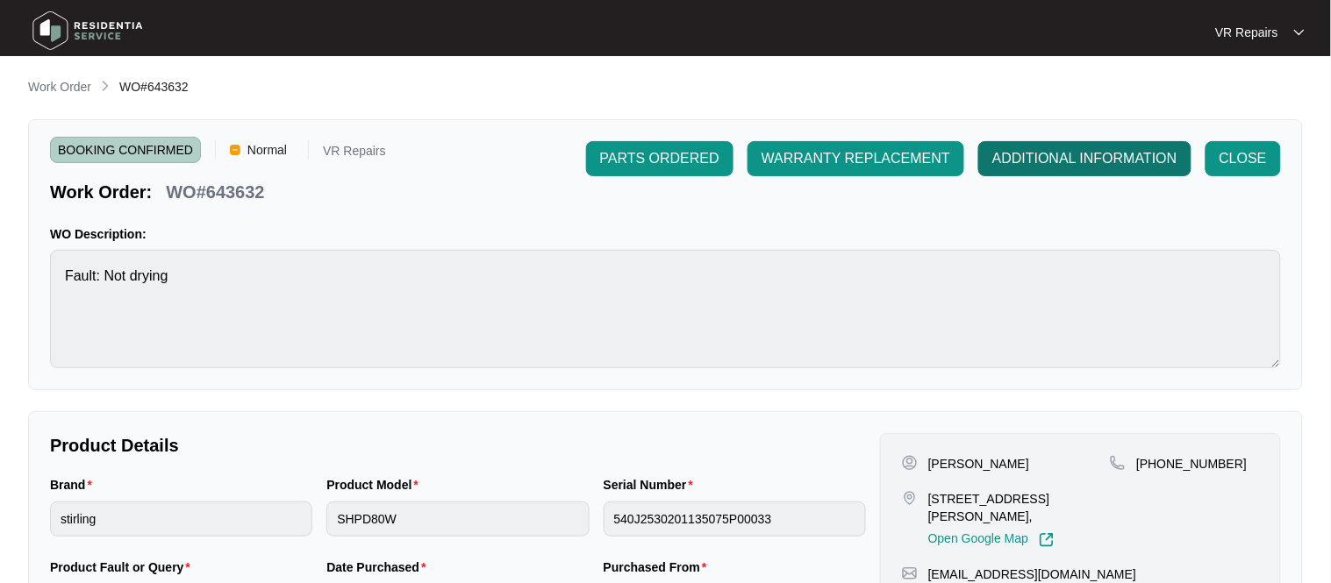
click at [1073, 155] on span "ADDITIONAL INFORMATION" at bounding box center [1084, 158] width 185 height 21
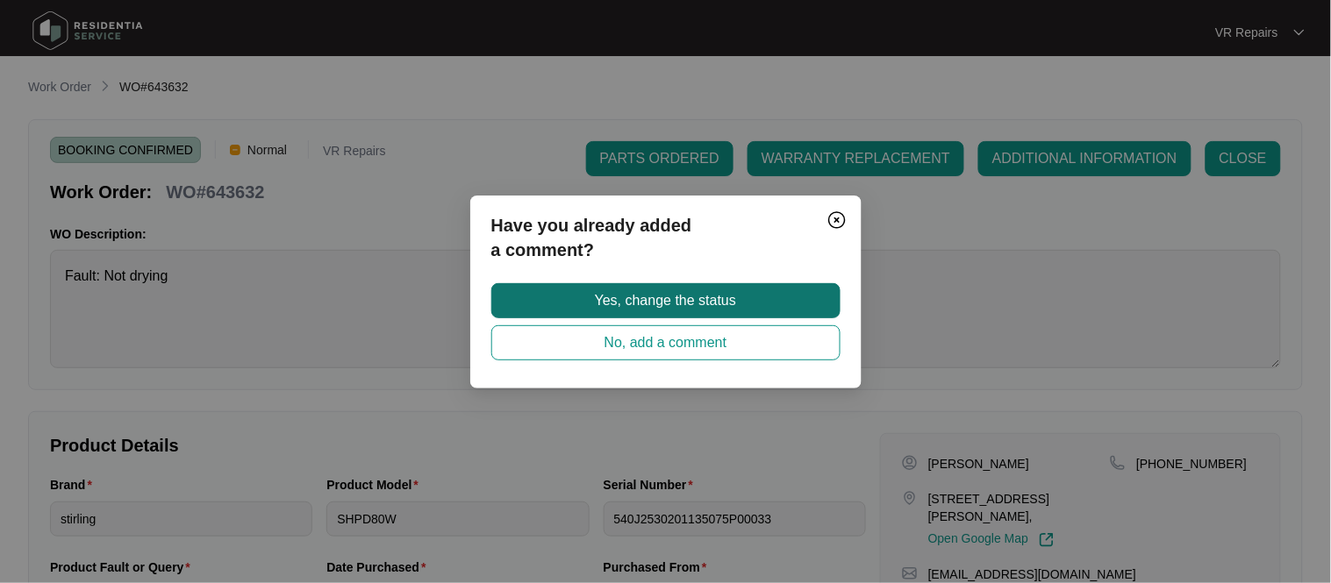
click at [754, 304] on button "Yes, change the status" at bounding box center [665, 300] width 349 height 35
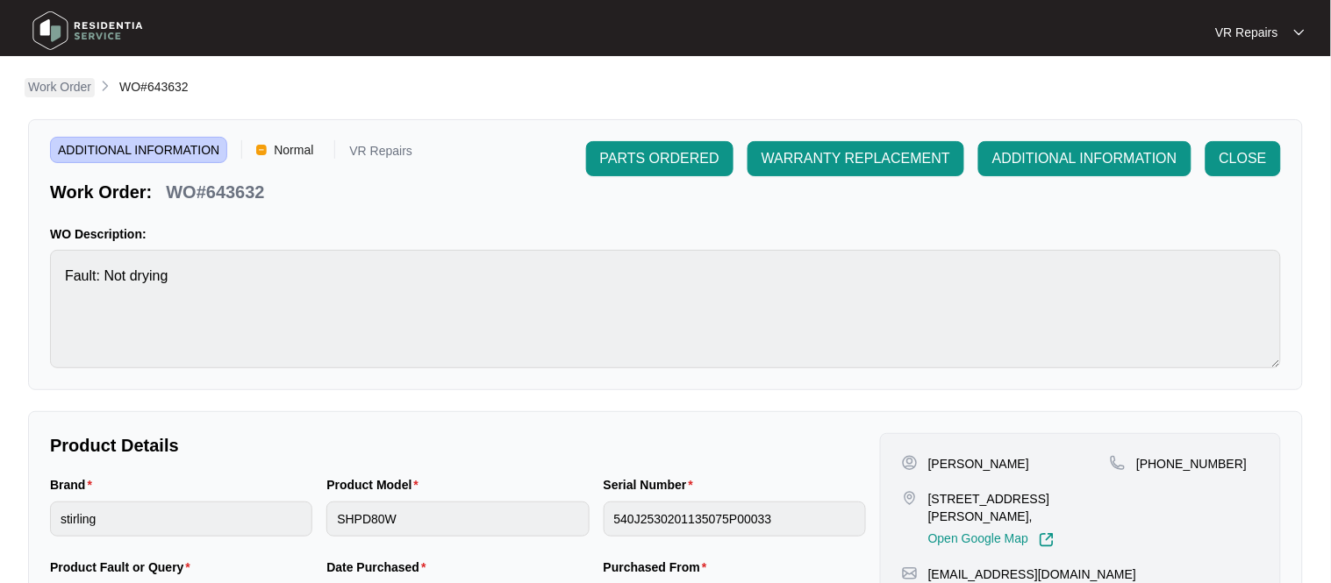
click at [84, 82] on p "Work Order" at bounding box center [59, 87] width 63 height 18
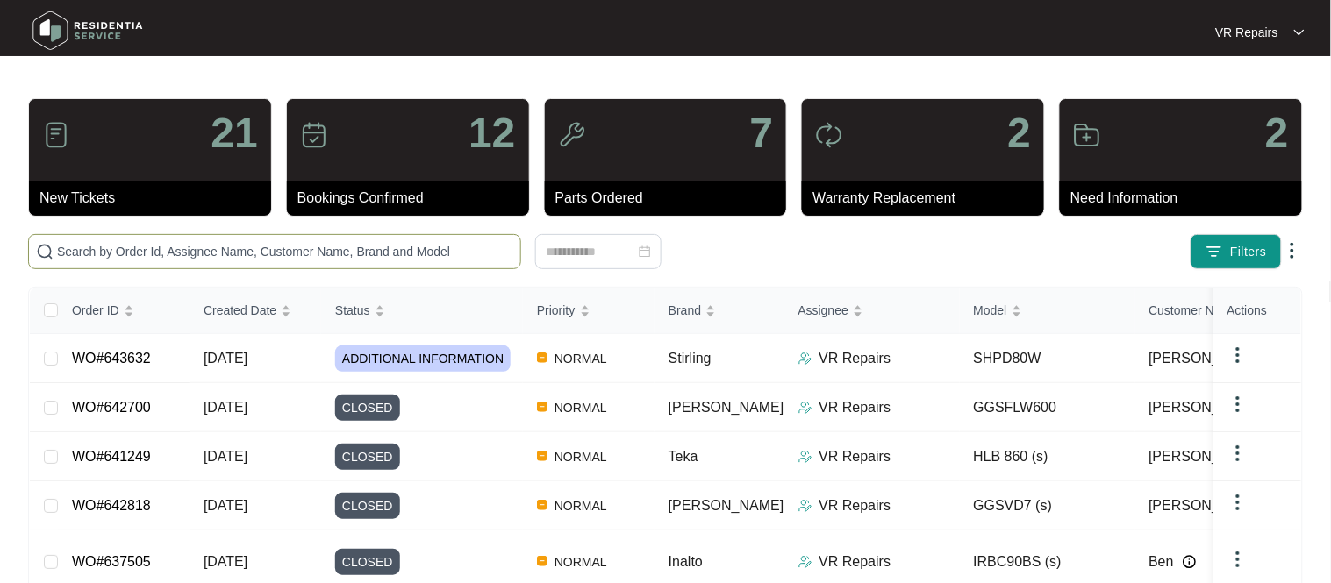
click at [160, 257] on input "text" at bounding box center [285, 251] width 456 height 19
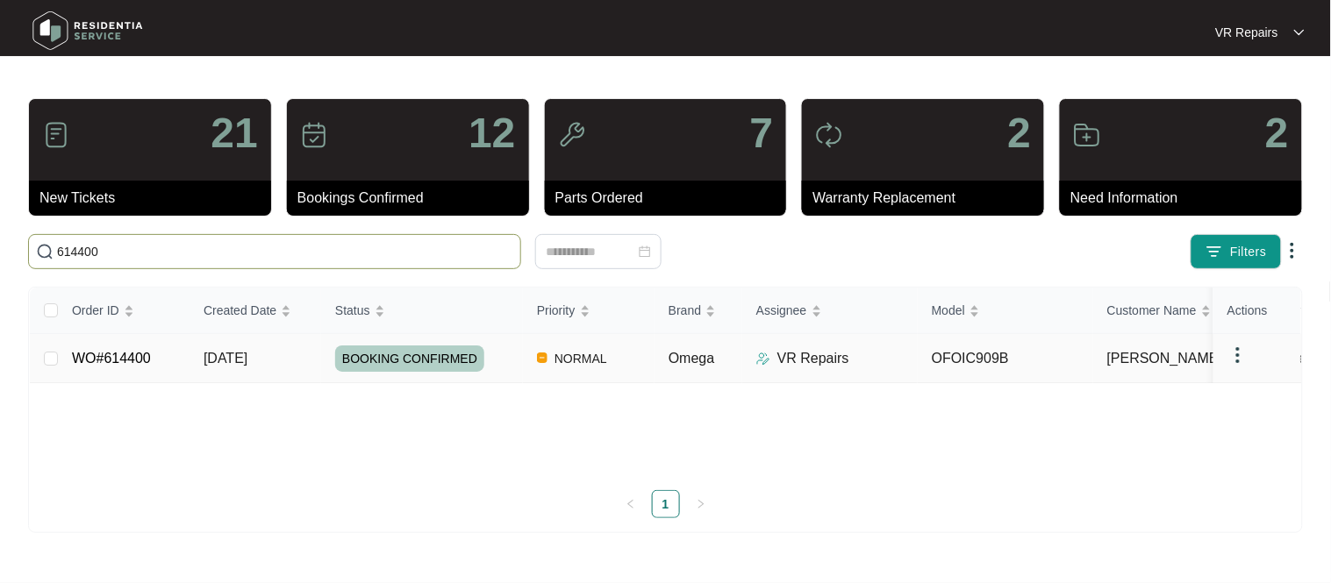
type input "614400"
click at [163, 361] on td "WO#614400" at bounding box center [124, 358] width 132 height 49
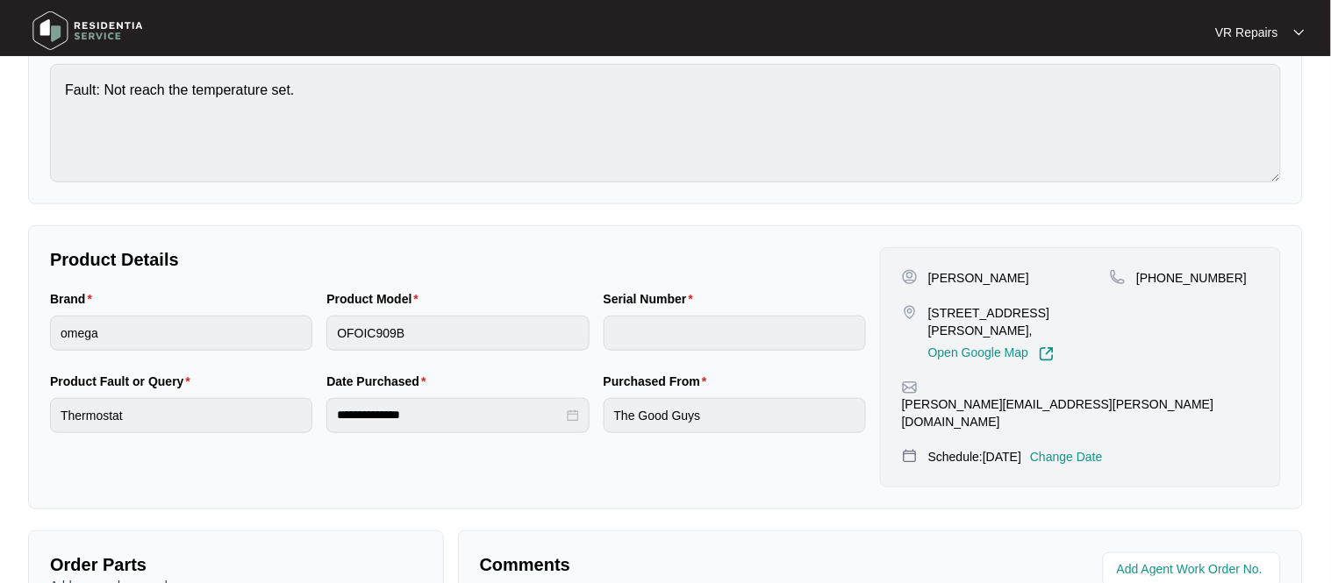
scroll to position [190, 0]
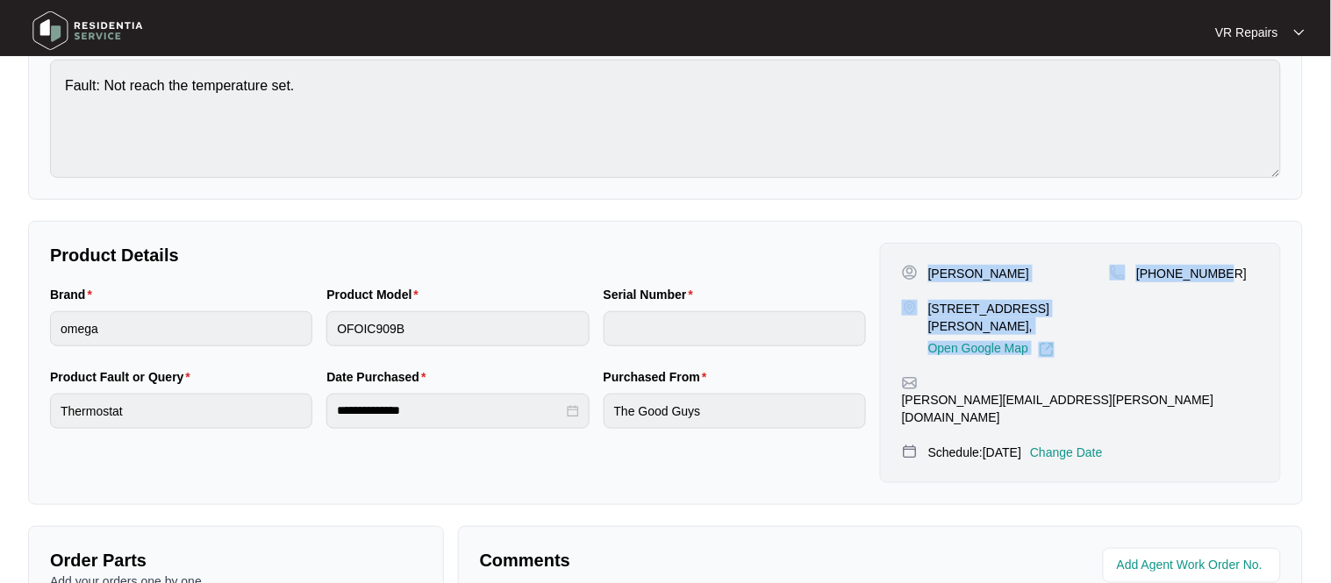
drag, startPoint x: 960, startPoint y: 275, endPoint x: 1235, endPoint y: 274, distance: 275.4
click at [1235, 274] on div "[PERSON_NAME] [STREET_ADDRESS][PERSON_NAME], Open Google Map [PHONE_NUMBER]" at bounding box center [1080, 311] width 357 height 93
copy div "[PERSON_NAME] [STREET_ADDRESS][PERSON_NAME], Open Google Map [PHONE_NUMBER]"
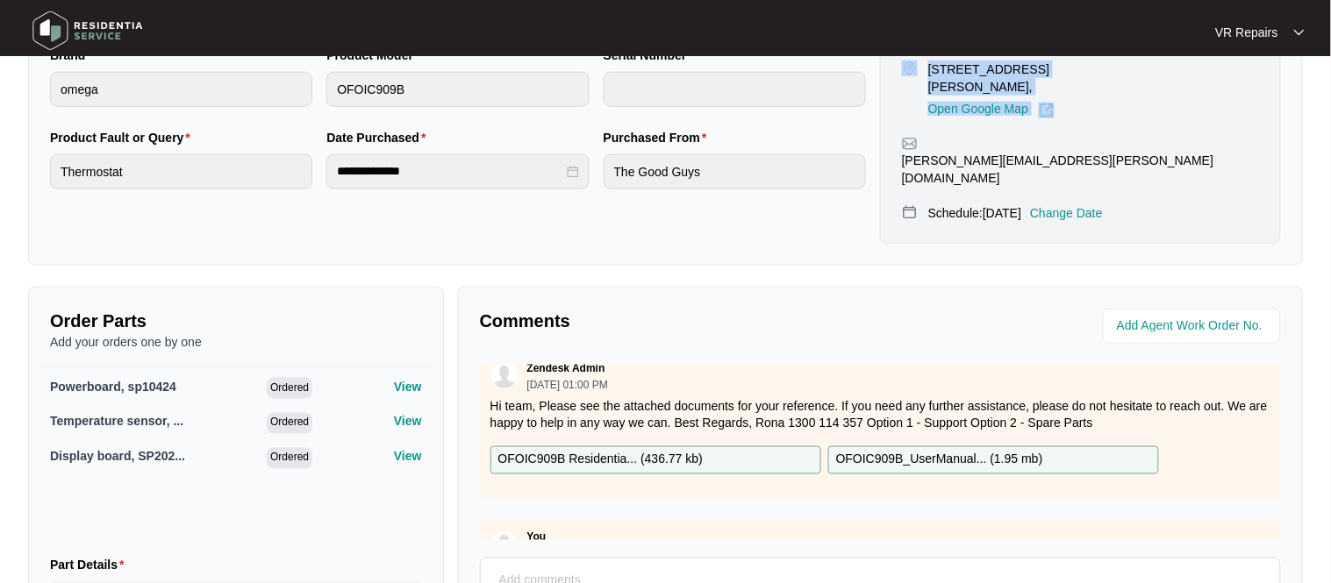
scroll to position [75, 0]
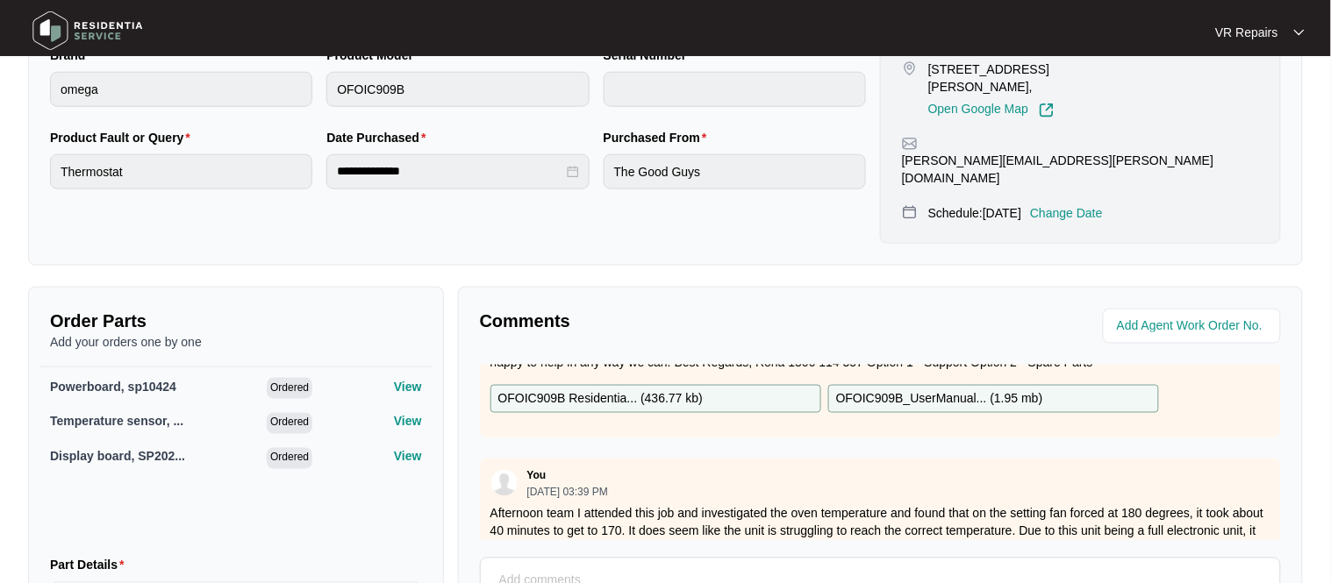
click at [522, 568] on textarea at bounding box center [880, 591] width 782 height 46
paste textarea "Investigated the oven, and after placing my digital thermometer in the unit ind…"
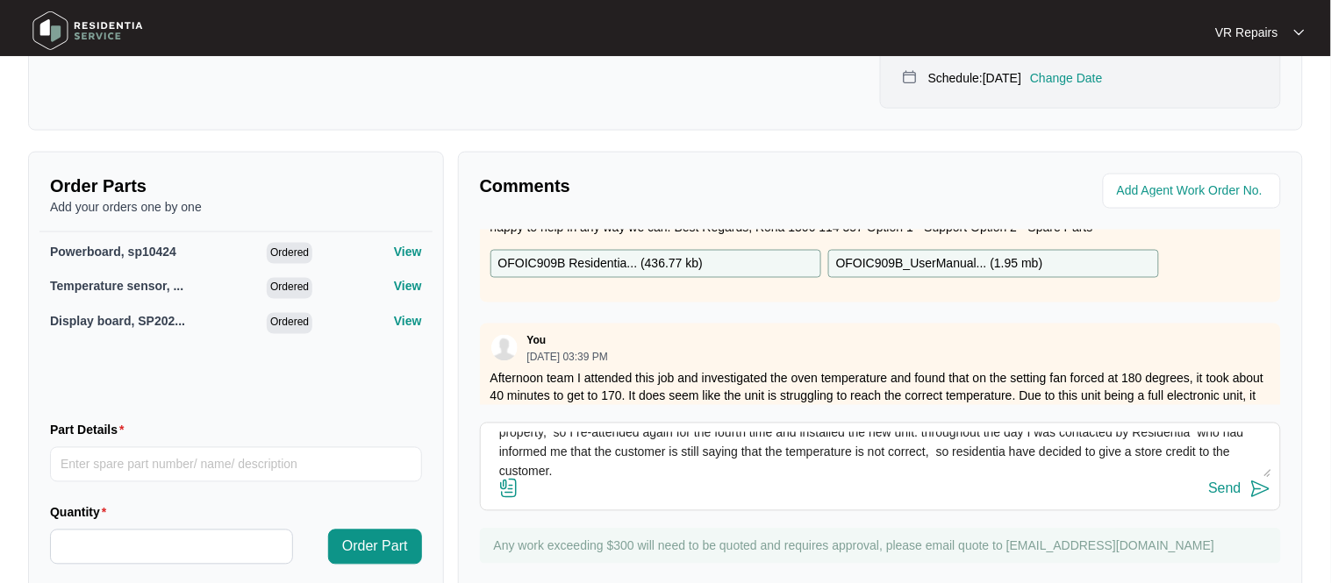
scroll to position [584, 0]
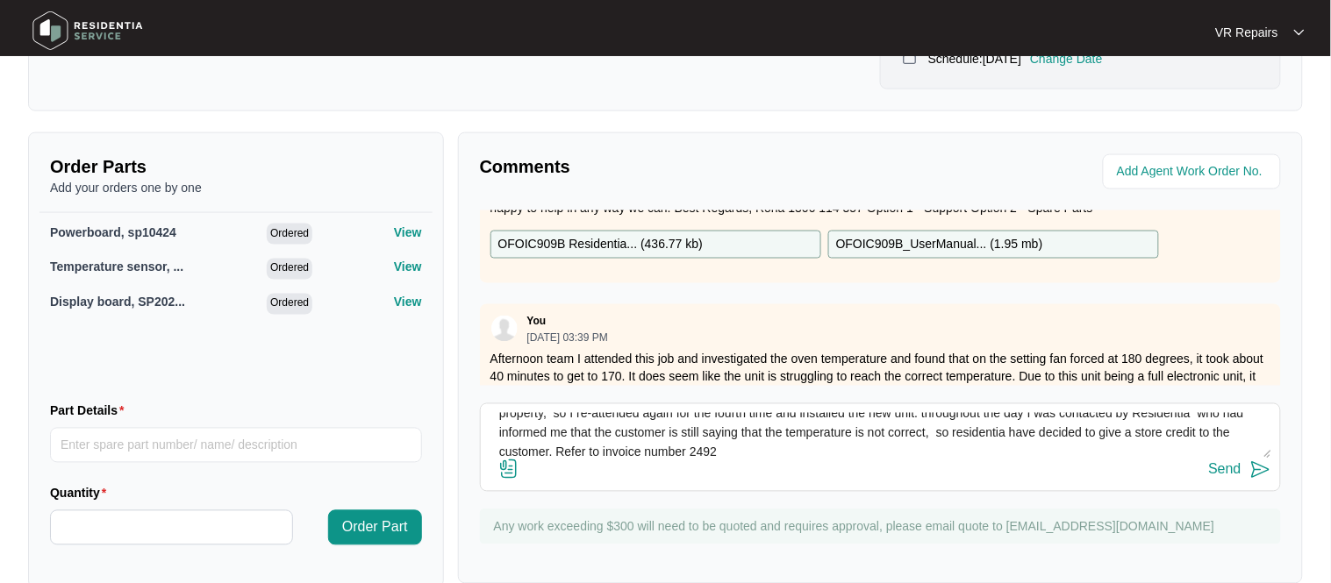
type textarea "Investigated the oven, and after placing my digital thermometer in the unit ind…"
click at [1221, 462] on div "Send" at bounding box center [1225, 470] width 32 height 16
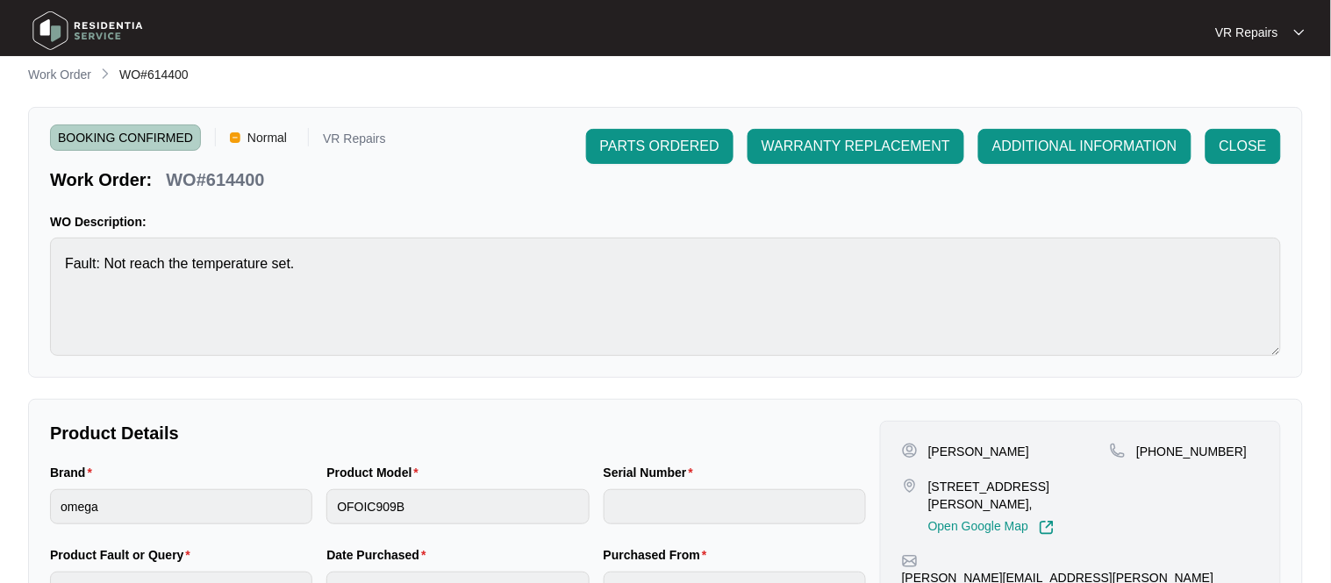
scroll to position [0, 0]
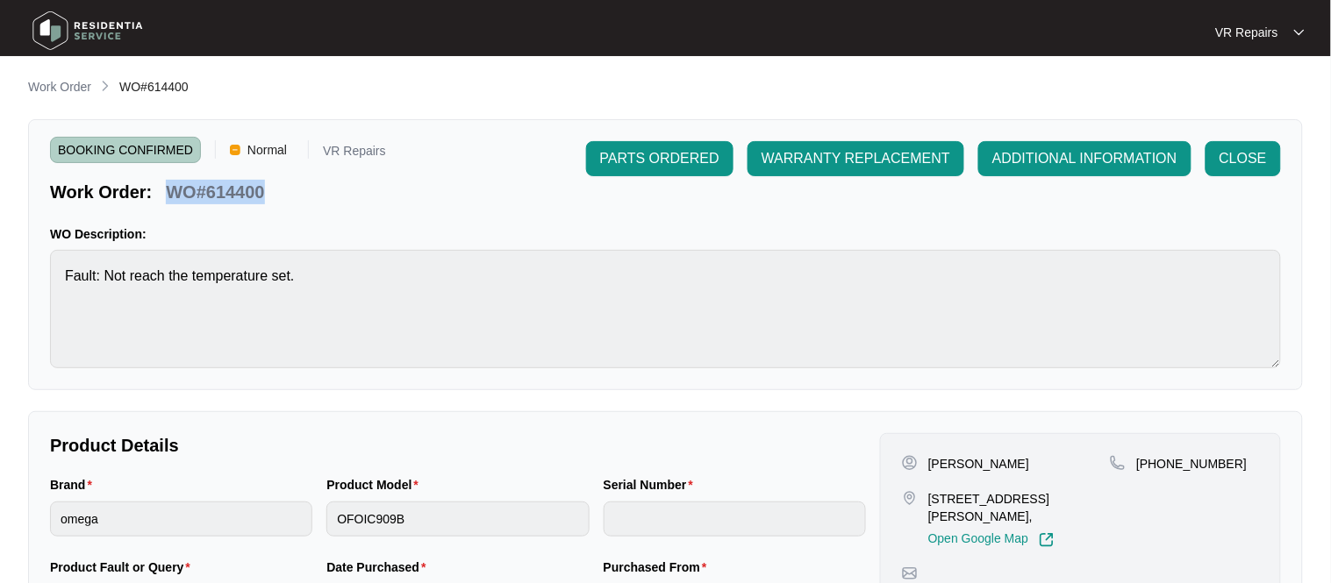
drag, startPoint x: 266, startPoint y: 191, endPoint x: 173, endPoint y: 199, distance: 93.3
click at [173, 199] on div "WO#614400" at bounding box center [215, 189] width 112 height 31
copy p "WO#614400"
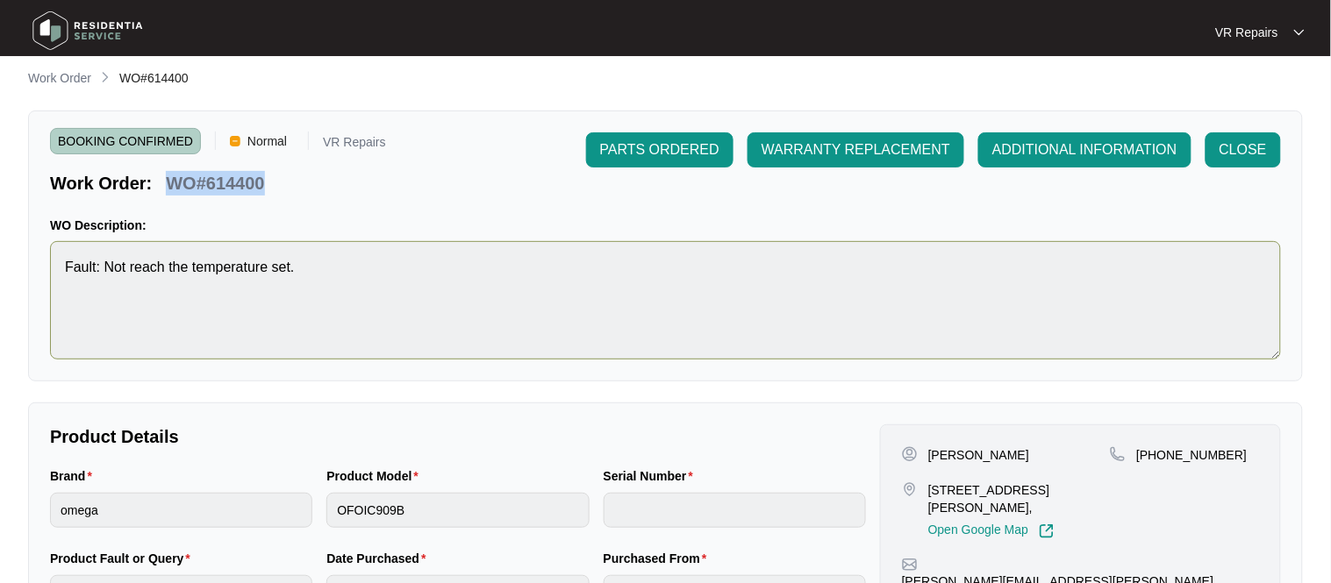
scroll to position [19, 0]
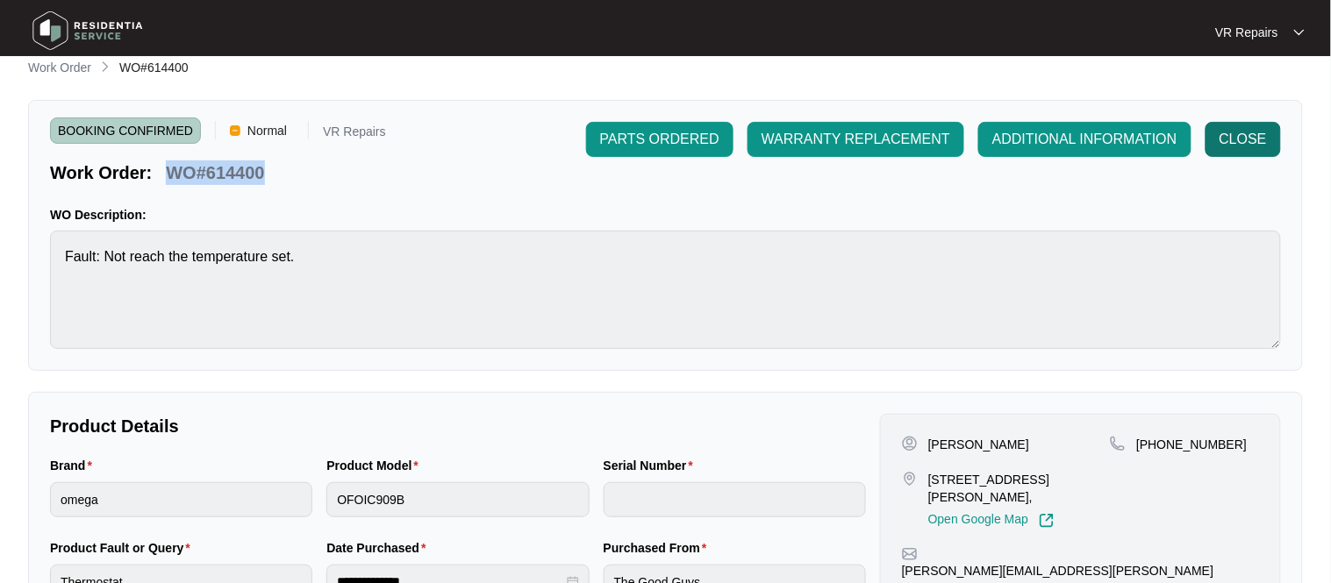
click at [1250, 139] on span "CLOSE" at bounding box center [1242, 139] width 47 height 21
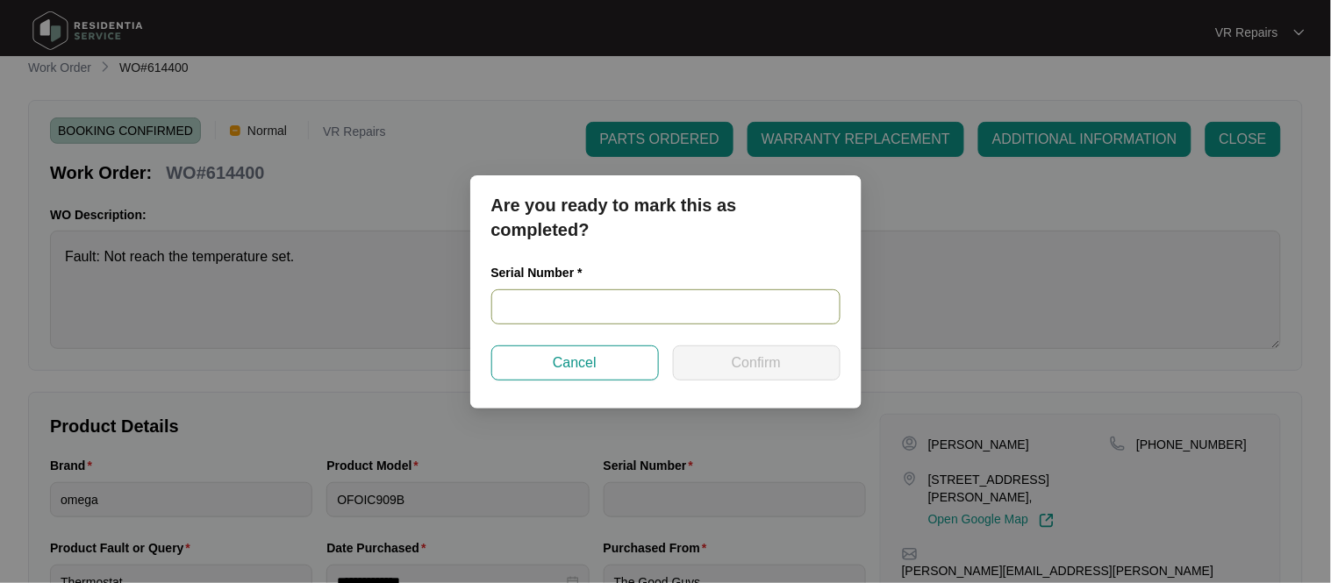
click at [615, 308] on input "text" at bounding box center [665, 306] width 349 height 35
type input "2311355"
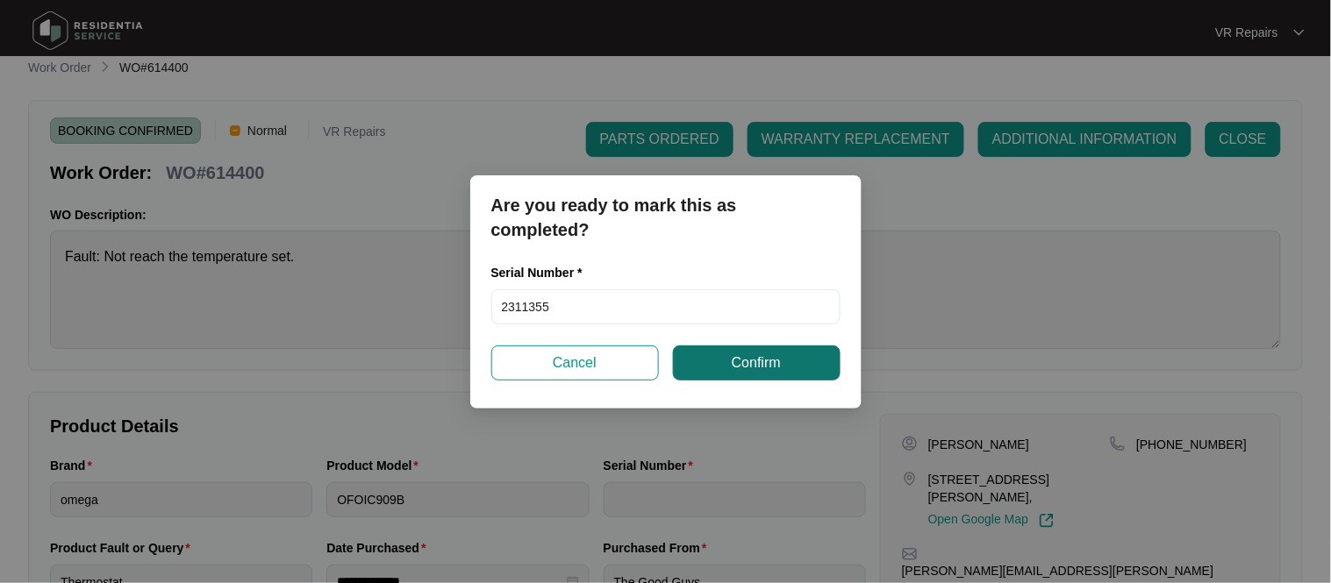
click at [826, 359] on button "Confirm" at bounding box center [757, 363] width 168 height 35
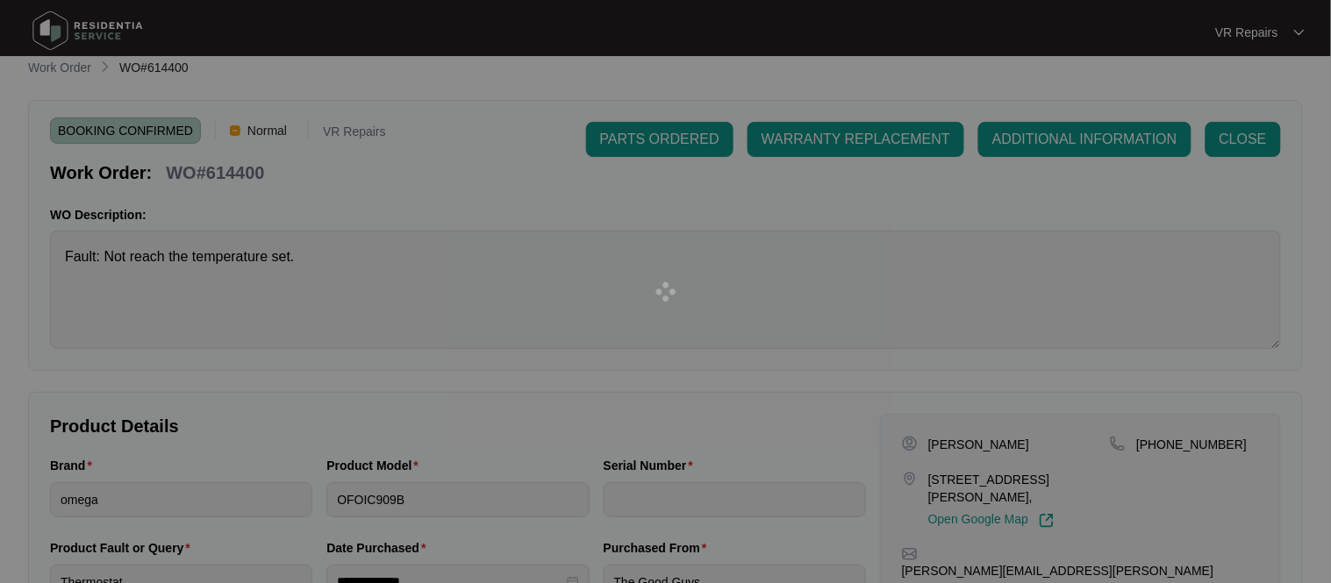
type input "2311355"
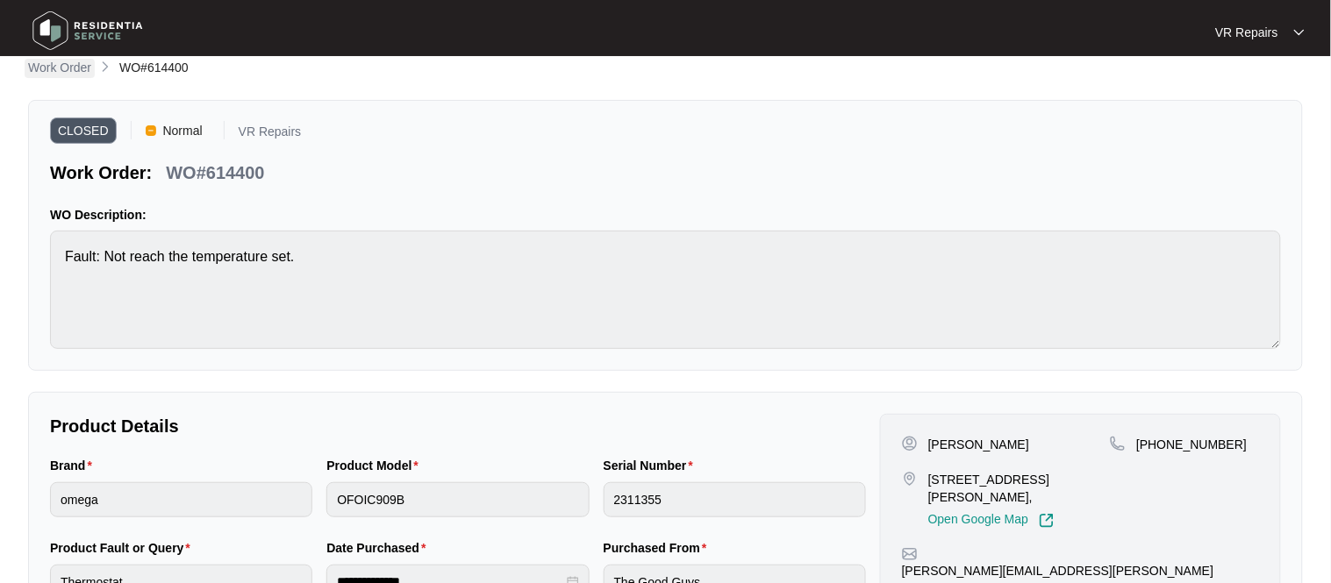
click at [48, 66] on p "Work Order" at bounding box center [59, 68] width 63 height 18
